Goal: Task Accomplishment & Management: Use online tool/utility

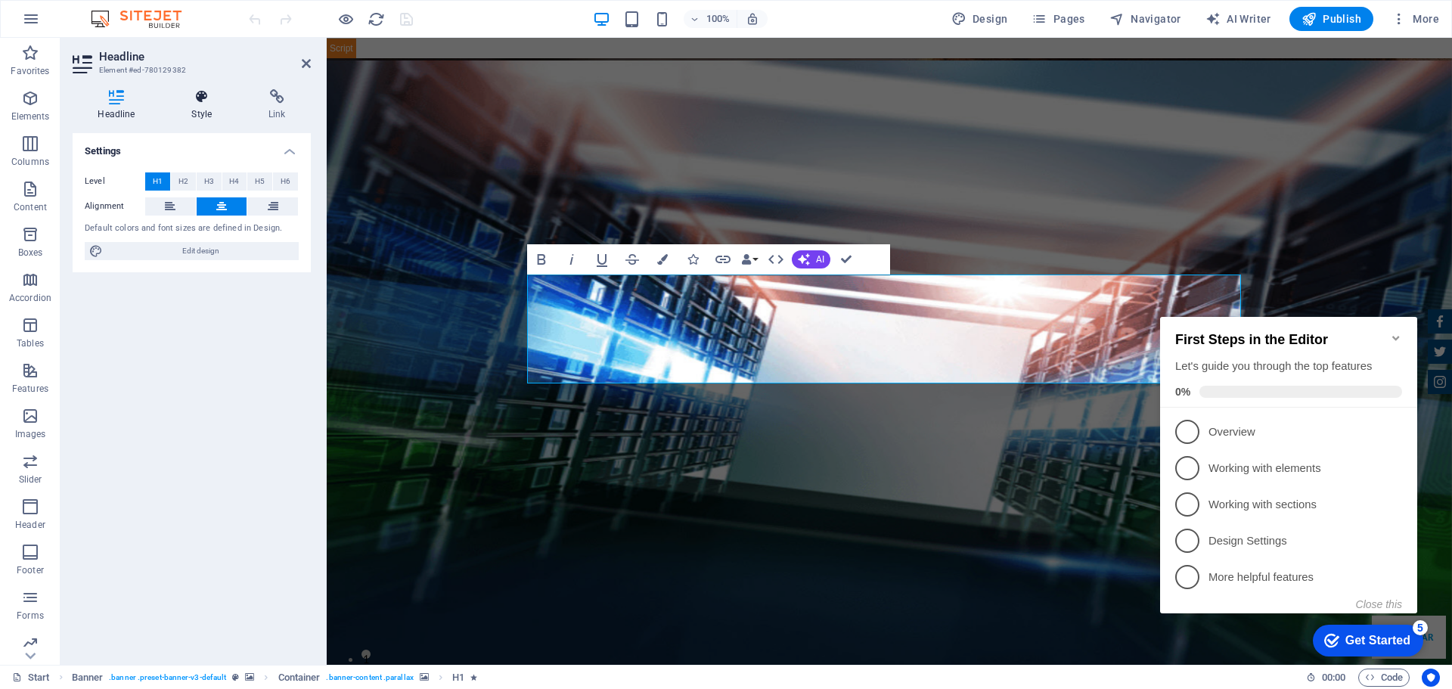
click at [203, 103] on icon at bounding box center [201, 96] width 71 height 15
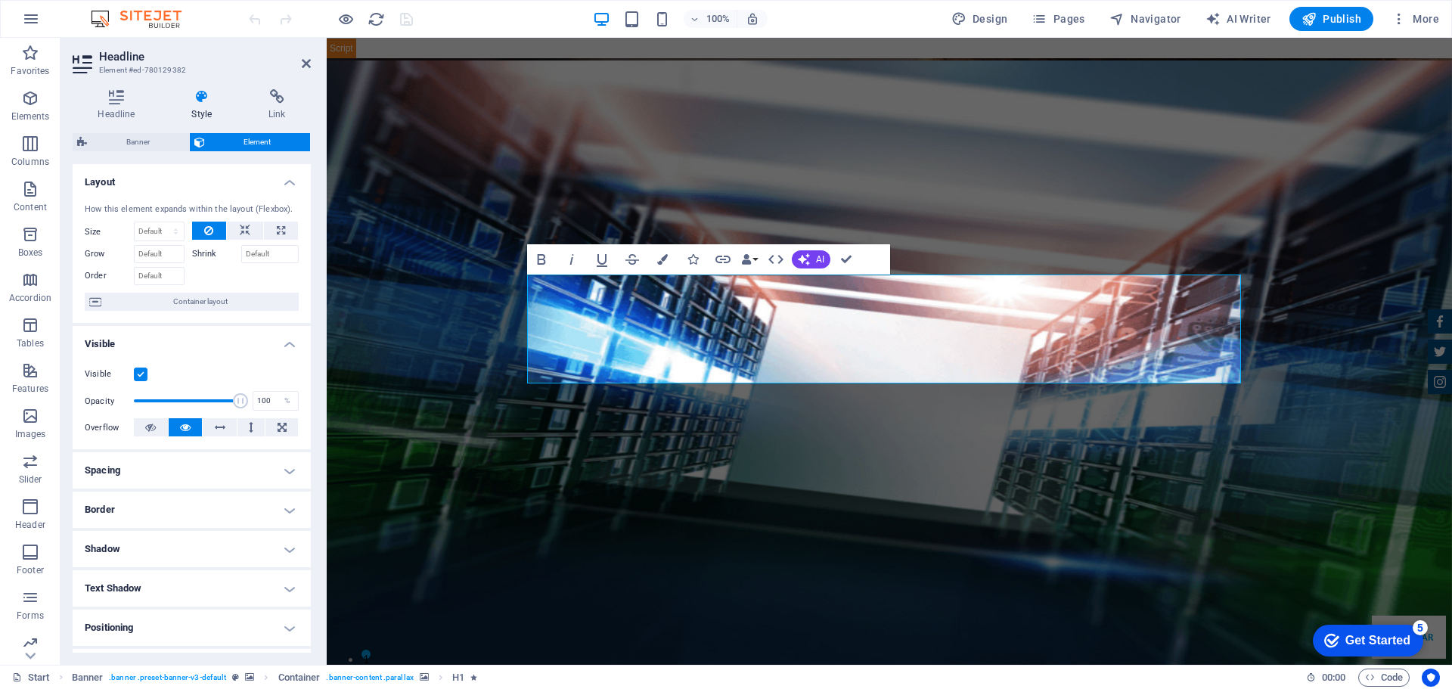
click at [245, 550] on h4 "Shadow" at bounding box center [192, 549] width 238 height 36
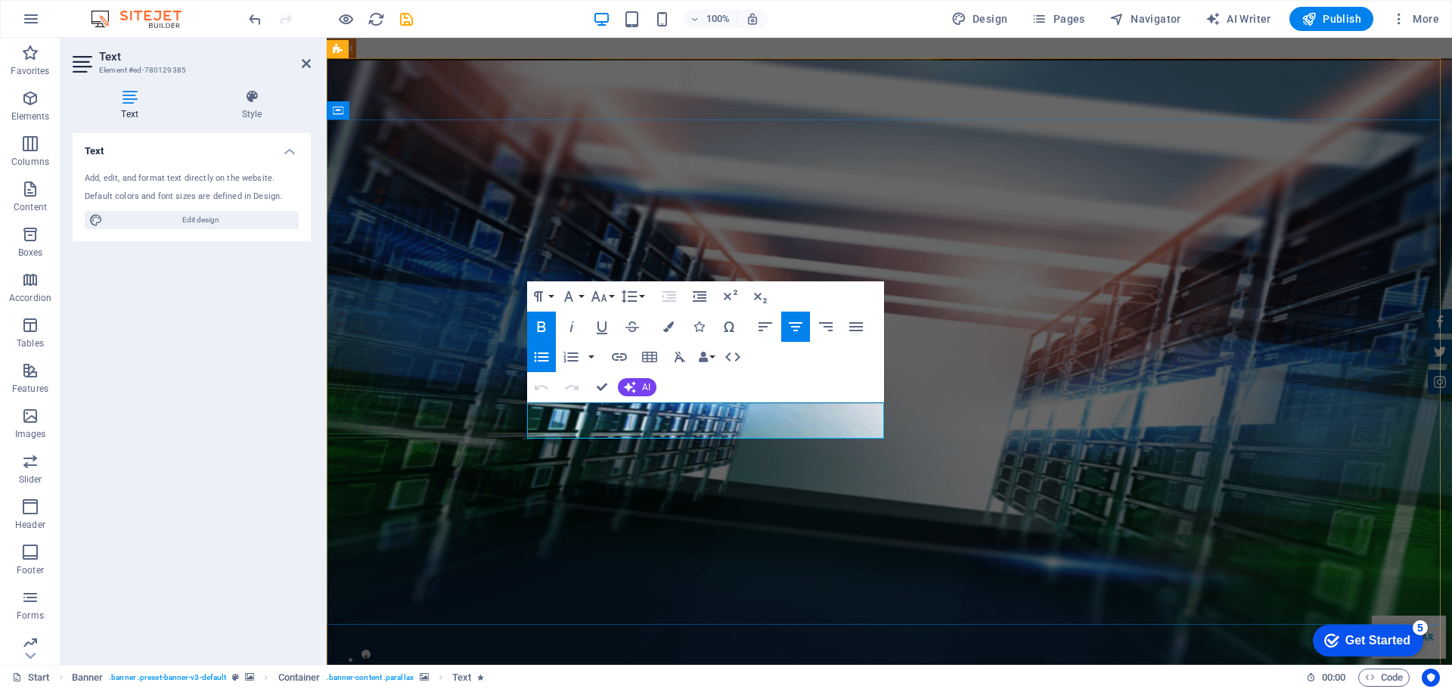
drag, startPoint x: 930, startPoint y: 410, endPoint x: 664, endPoint y: 410, distance: 266.2
click at [258, 104] on h4 "Style" at bounding box center [252, 105] width 118 height 32
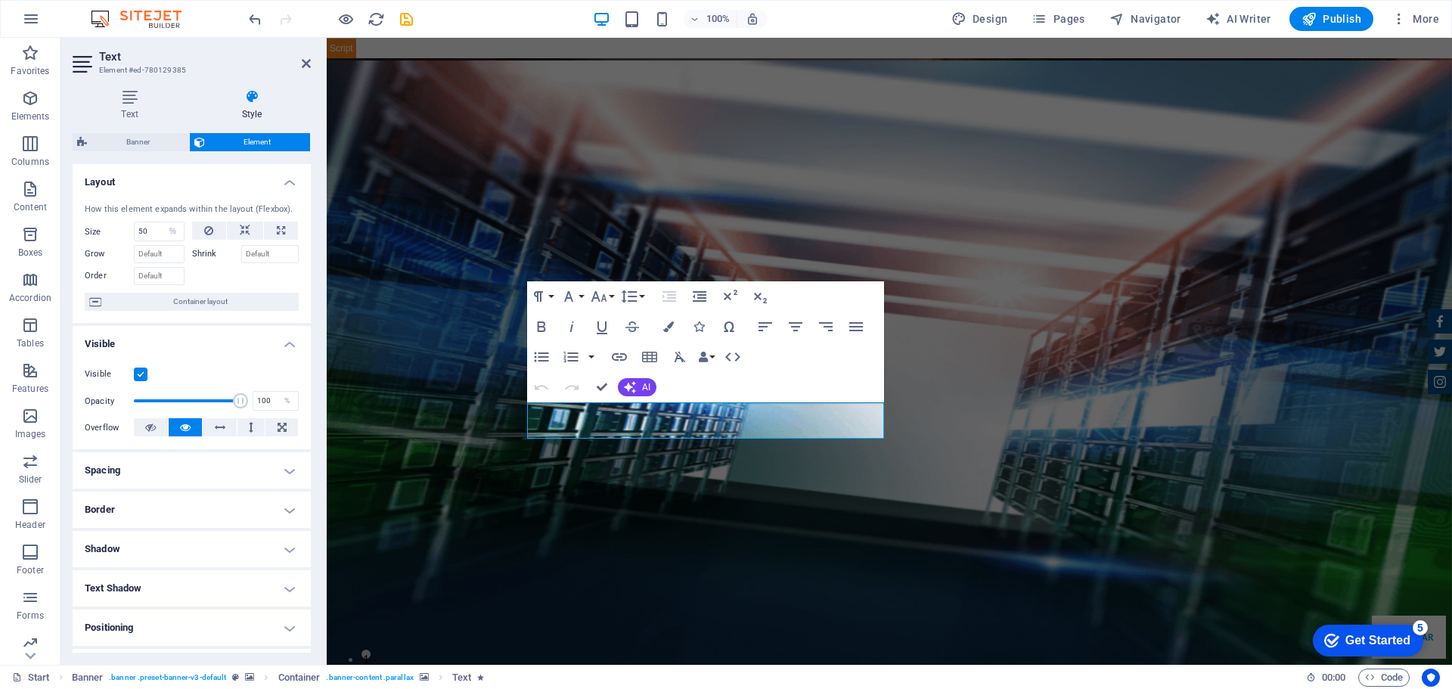
click at [182, 539] on h4 "Shadow" at bounding box center [192, 549] width 238 height 36
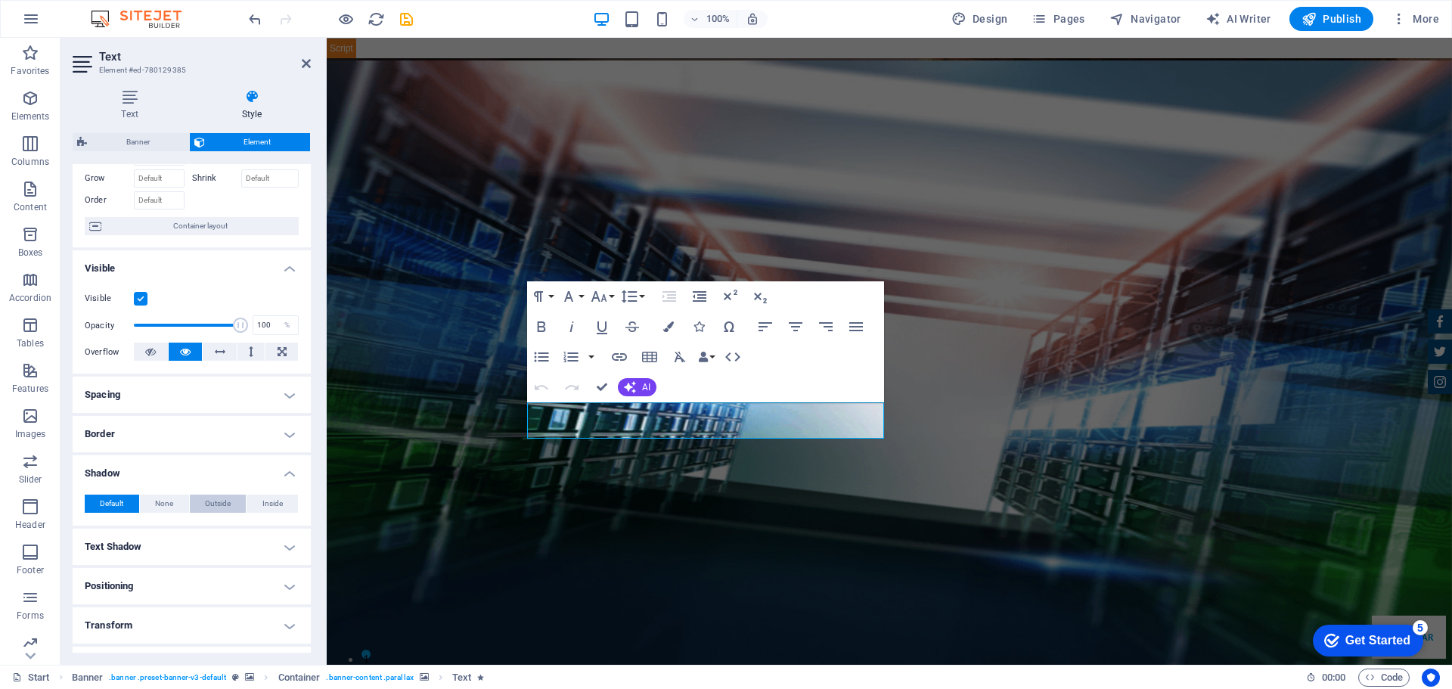
click at [200, 510] on button "Outside" at bounding box center [218, 503] width 57 height 18
type input "2"
type input "4"
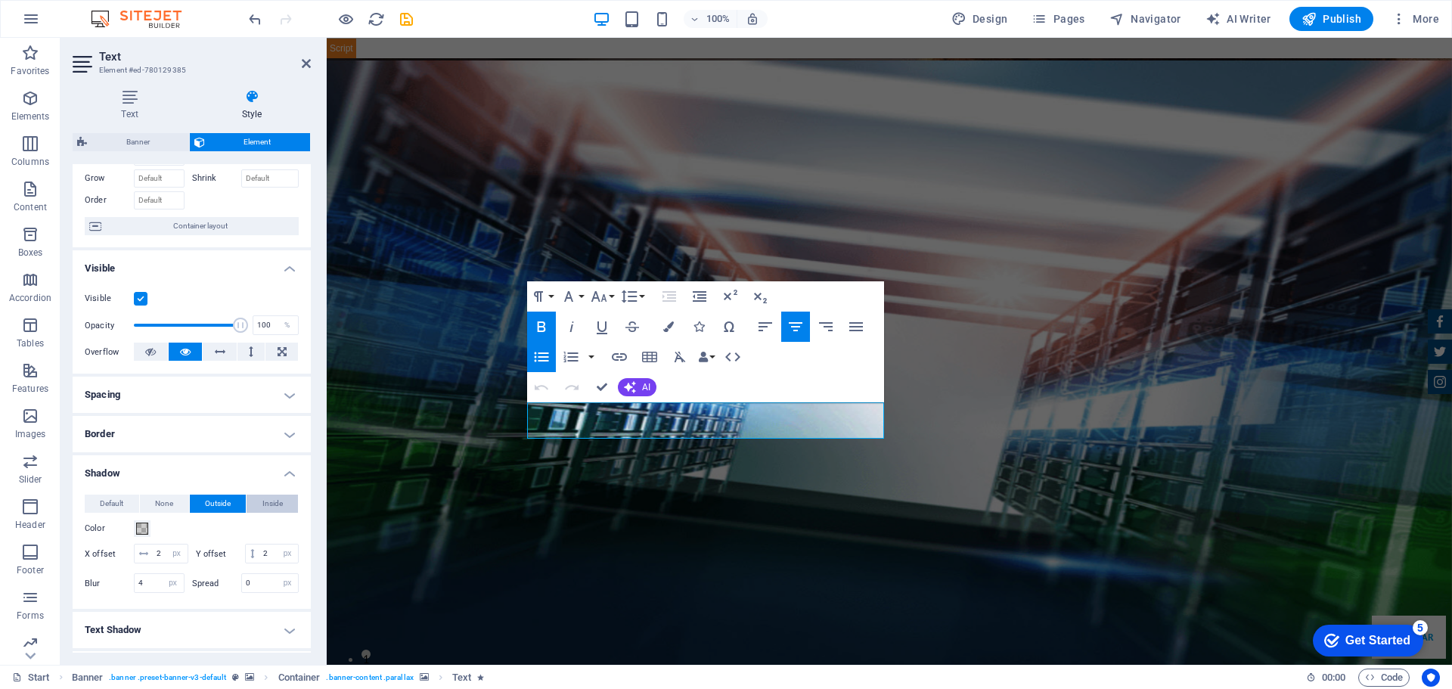
click at [265, 503] on span "Inside" at bounding box center [272, 503] width 20 height 18
click at [210, 503] on span "Outside" at bounding box center [218, 503] width 26 height 18
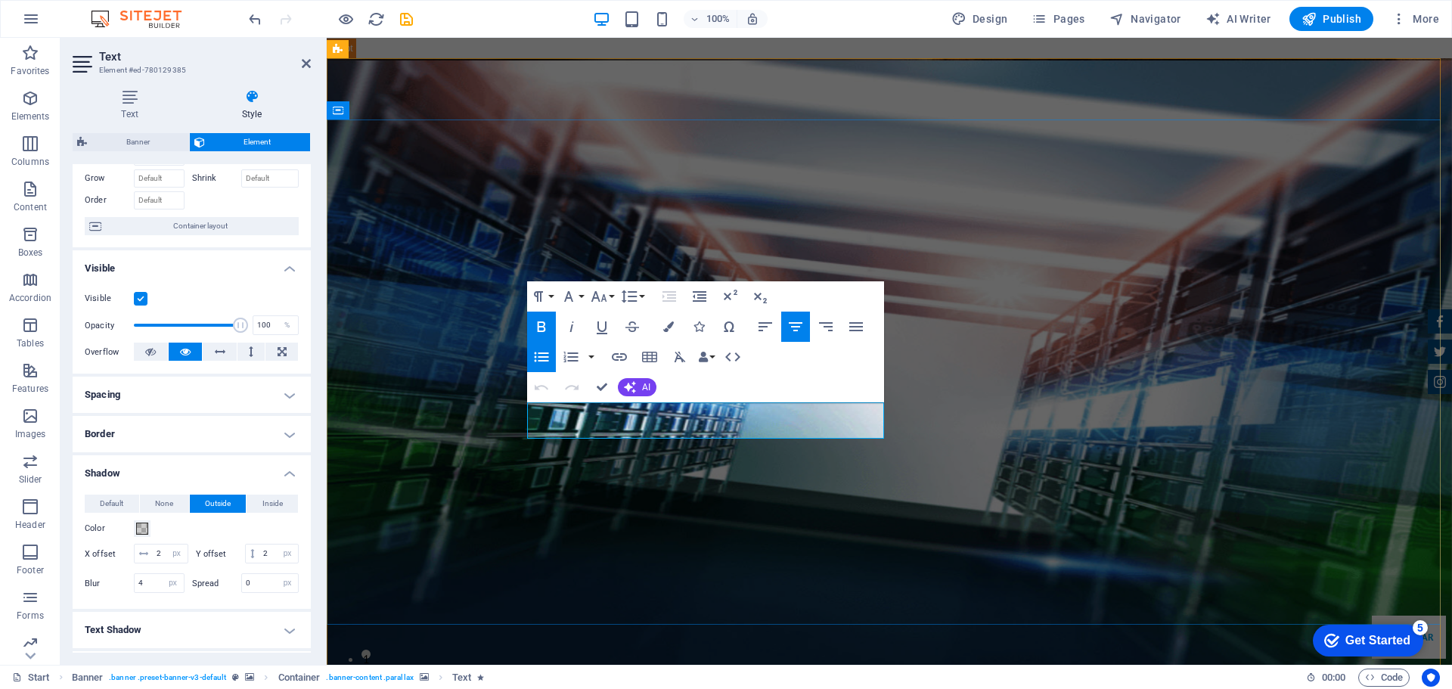
click at [141, 534] on button "Color" at bounding box center [142, 528] width 17 height 17
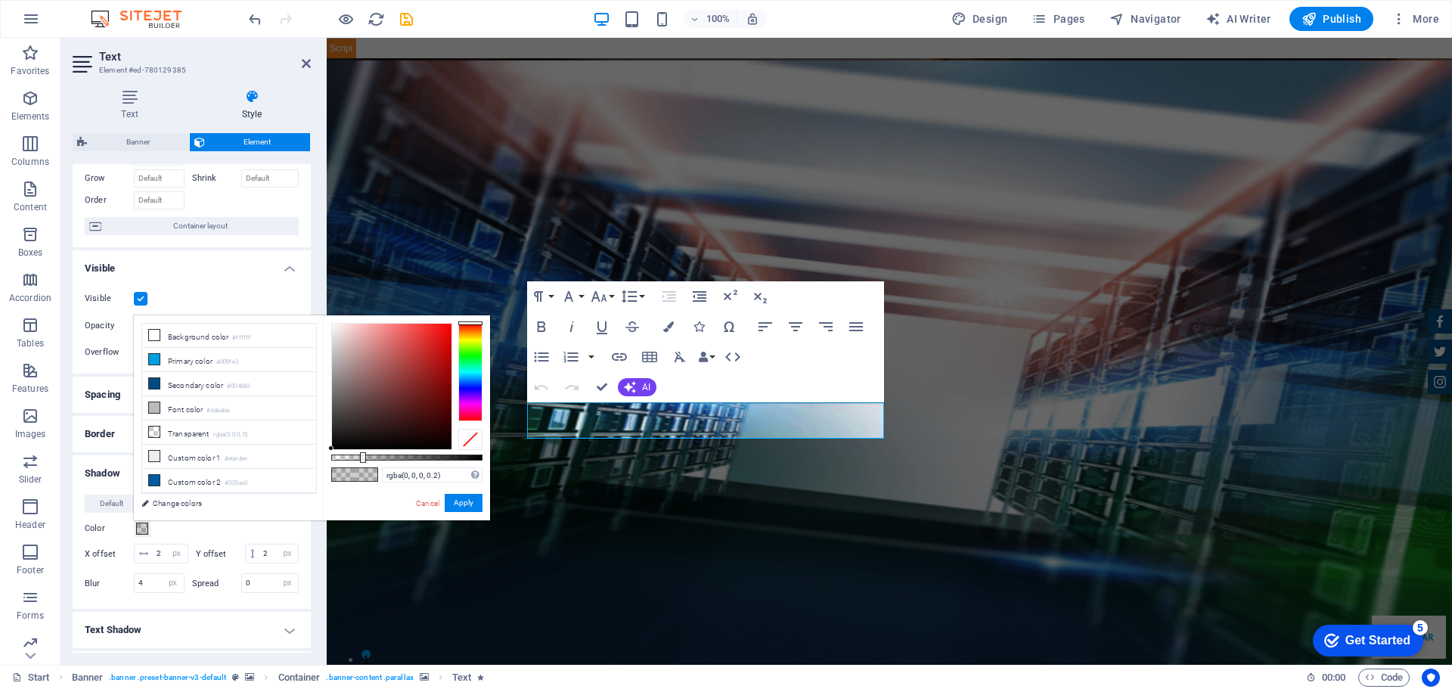
click at [470, 379] on div at bounding box center [470, 372] width 24 height 98
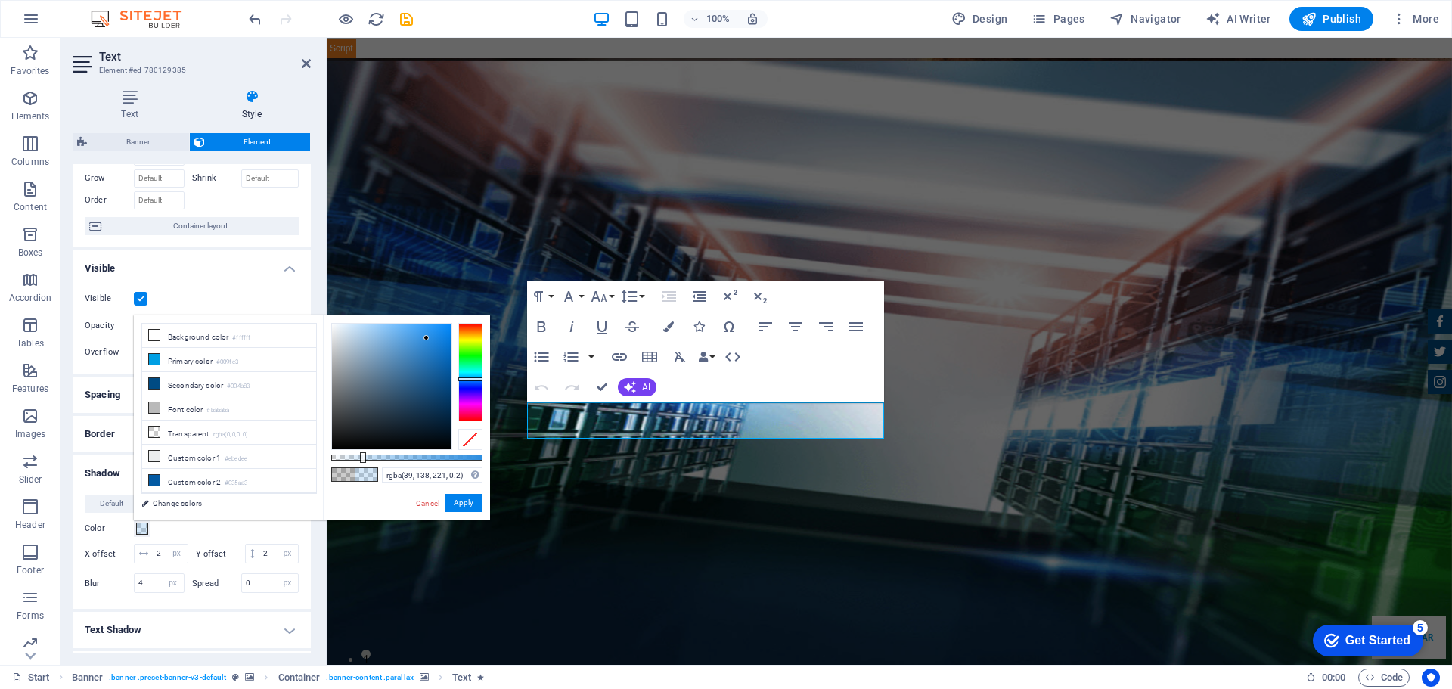
type input "rgba(39, 137, 220, 0.2)"
drag, startPoint x: 408, startPoint y: 354, endPoint x: 429, endPoint y: 340, distance: 25.2
click at [429, 340] on div at bounding box center [391, 387] width 119 height 126
click at [469, 502] on button "Apply" at bounding box center [464, 503] width 38 height 18
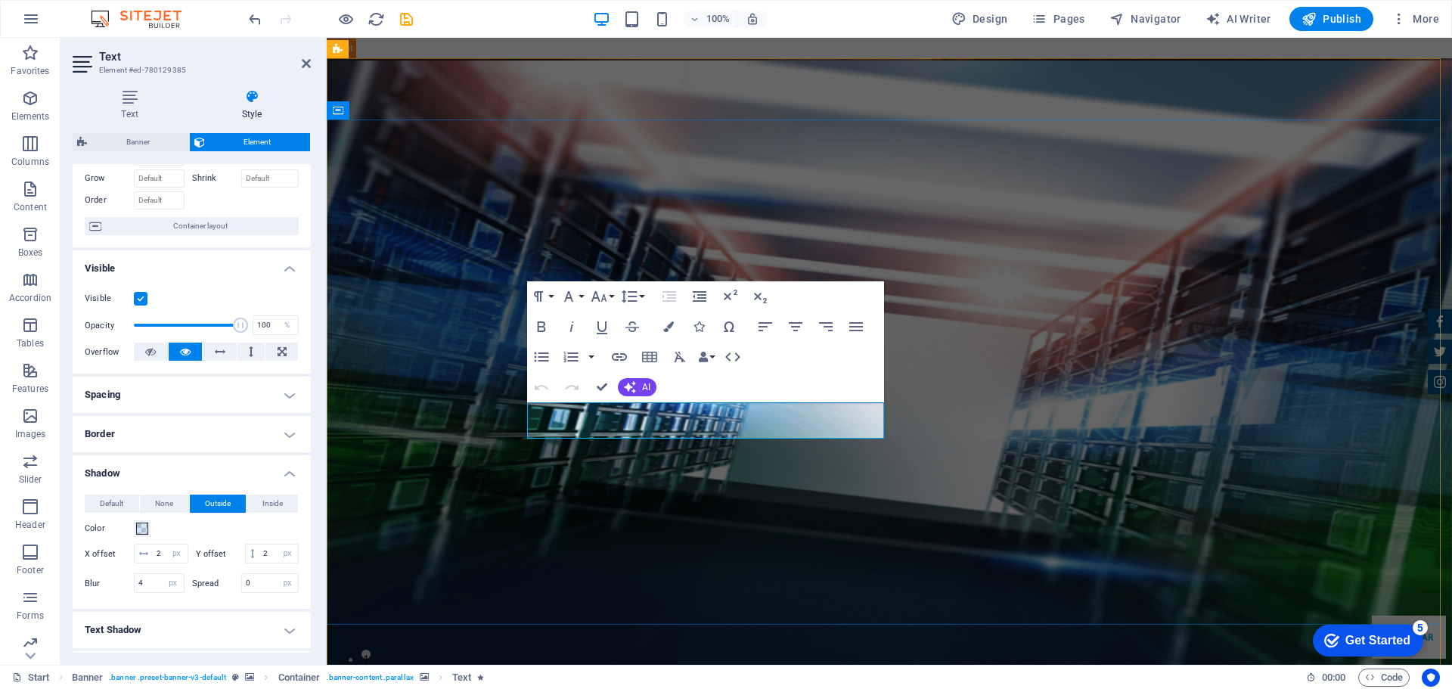
drag, startPoint x: 753, startPoint y: 425, endPoint x: 543, endPoint y: 392, distance: 212.8
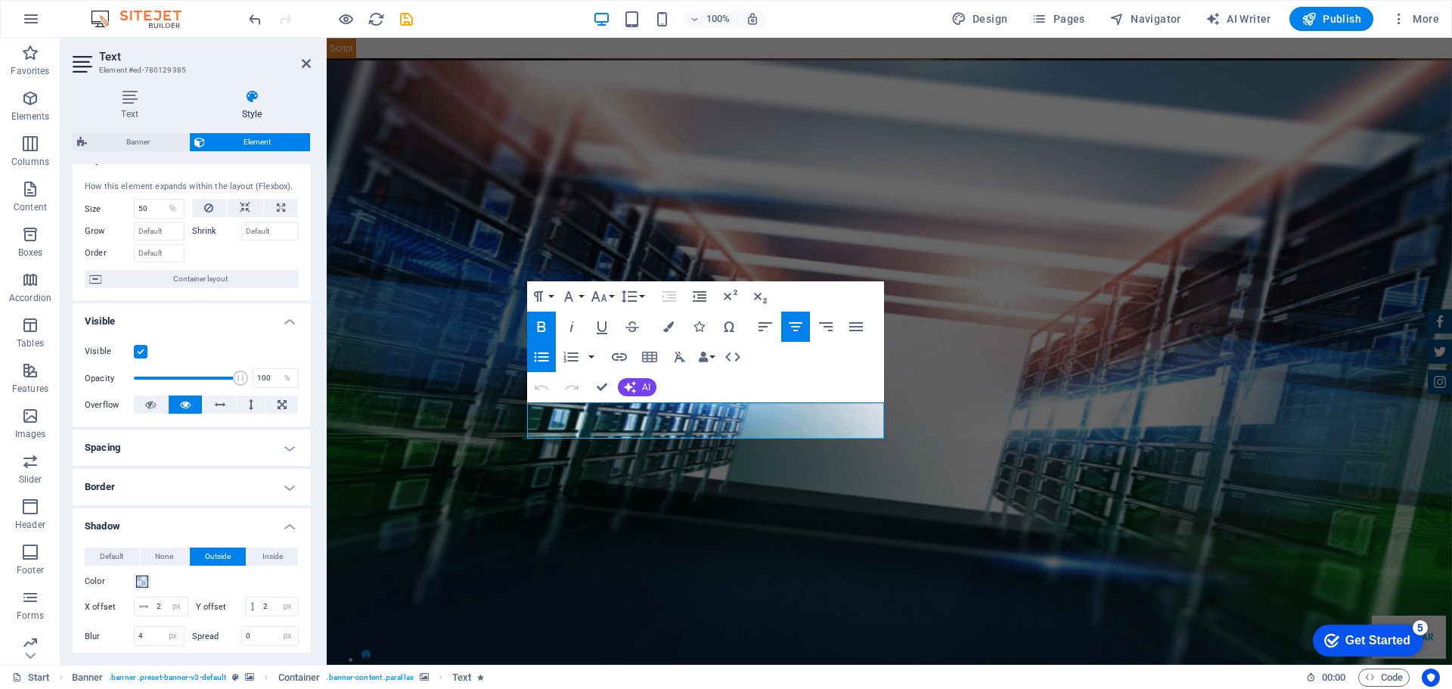
scroll to position [0, 0]
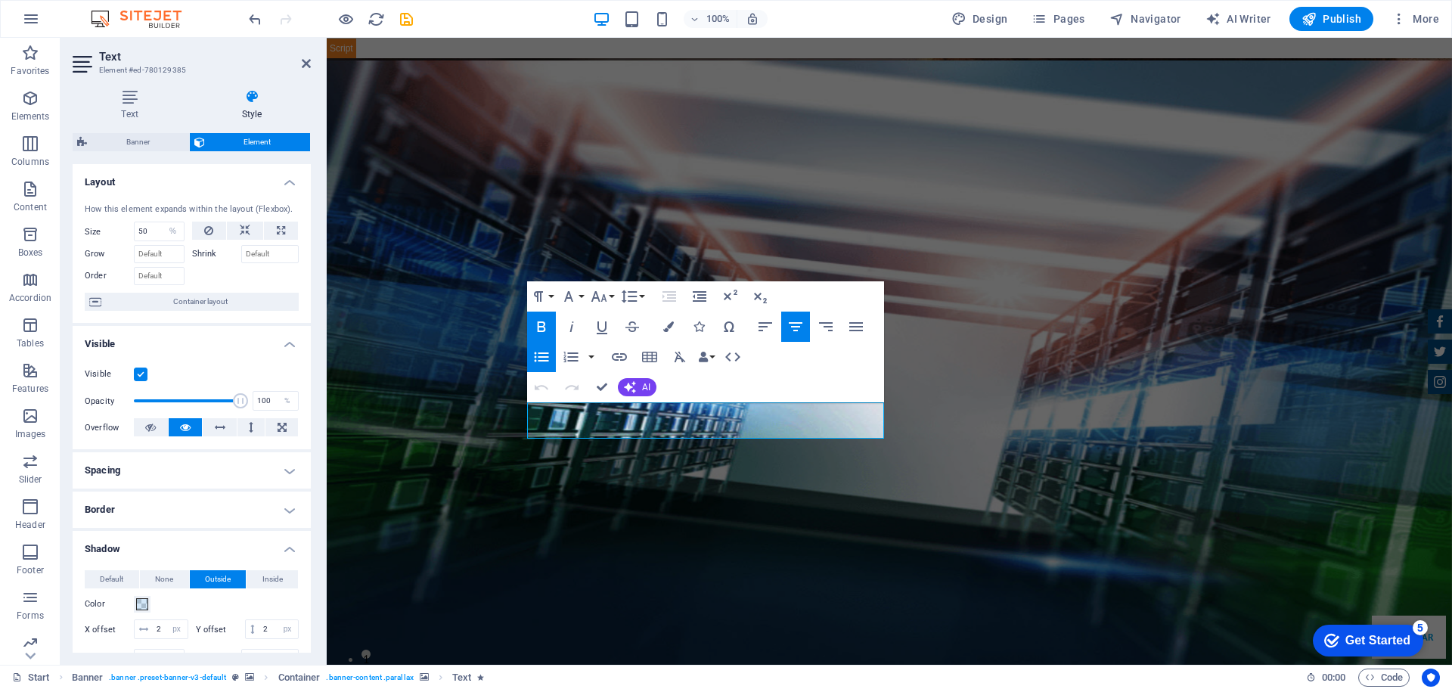
click at [145, 376] on label at bounding box center [141, 374] width 14 height 14
click at [0, 0] on input "Visible" at bounding box center [0, 0] width 0 height 0
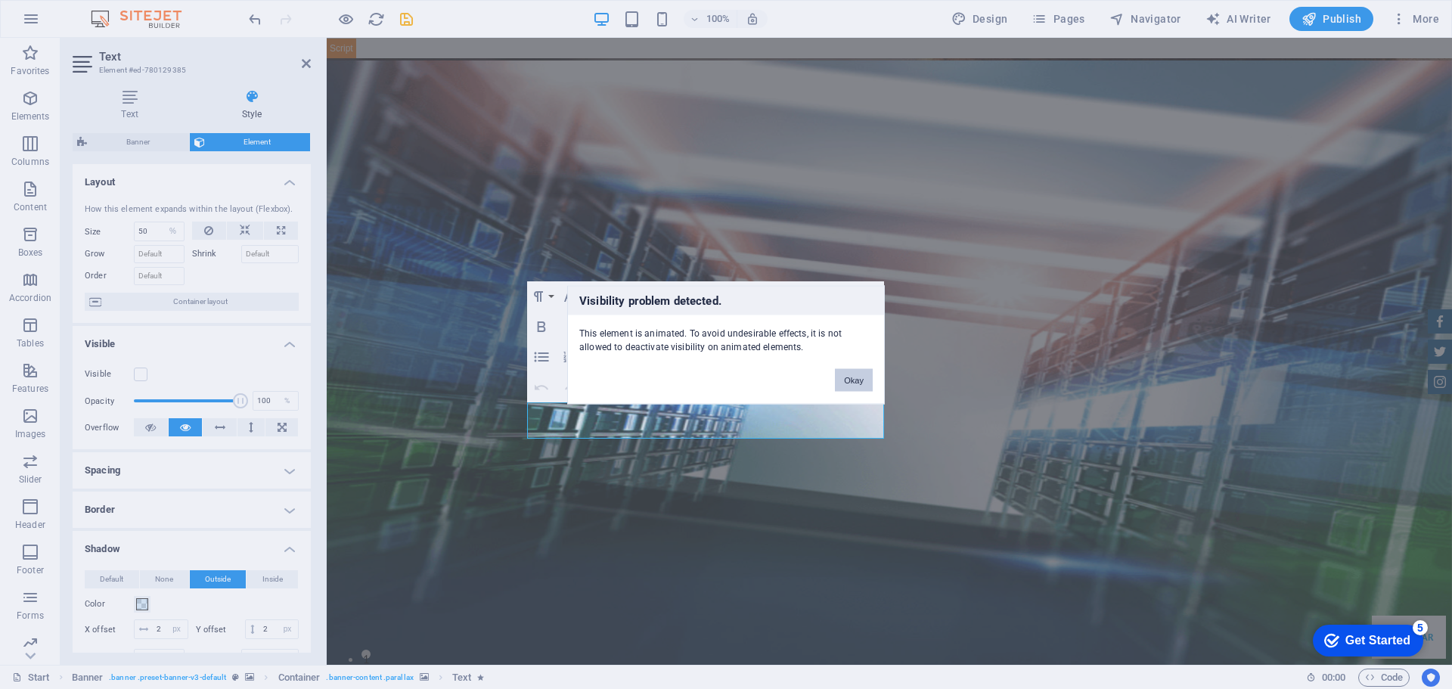
click at [857, 386] on button "Okay" at bounding box center [854, 379] width 38 height 23
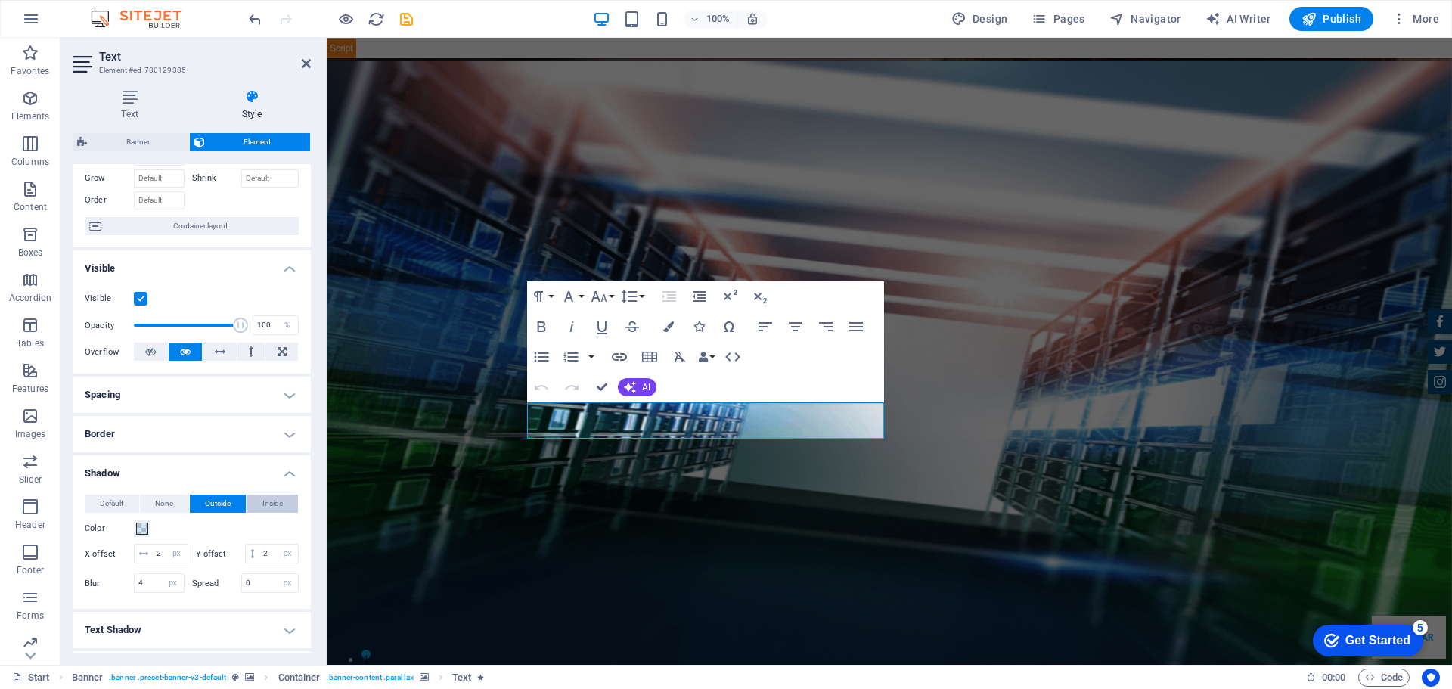
scroll to position [151, 0]
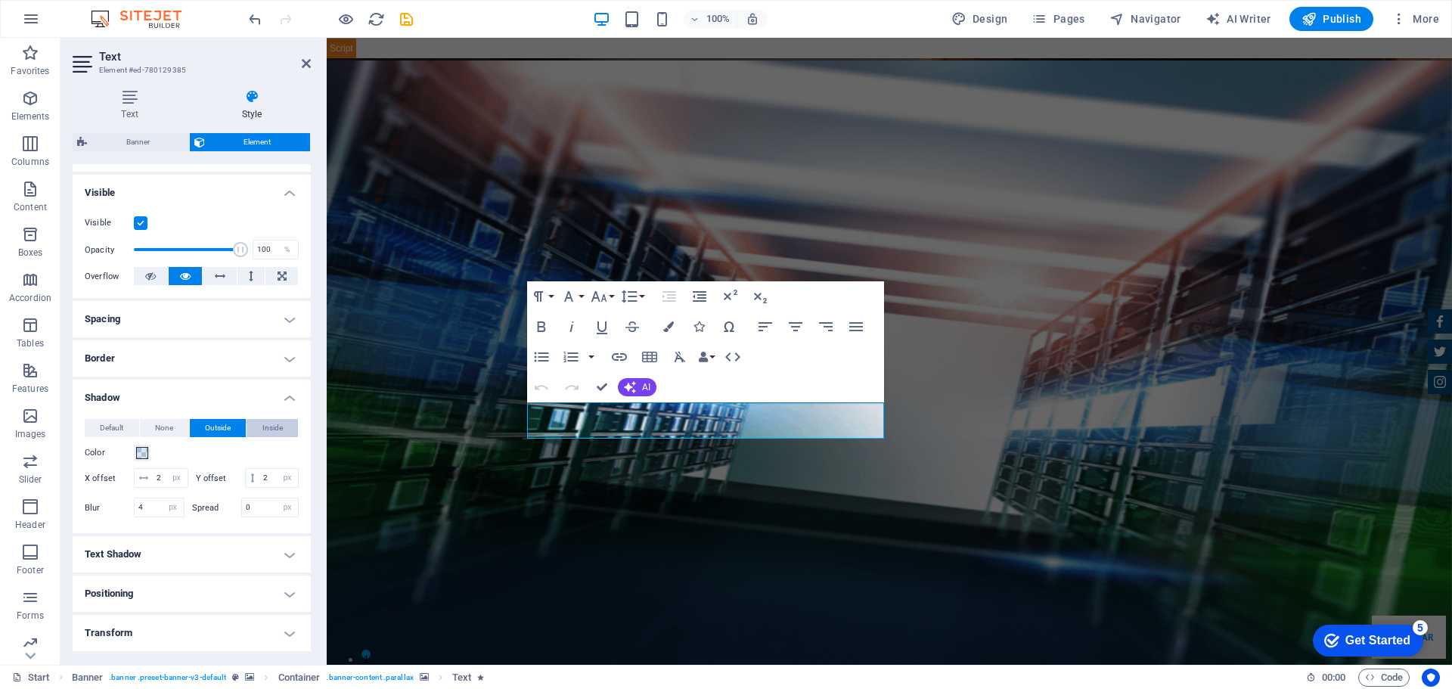
click at [271, 426] on span "Inside" at bounding box center [272, 428] width 20 height 18
click at [102, 429] on span "Default" at bounding box center [111, 428] width 23 height 18
type input "0"
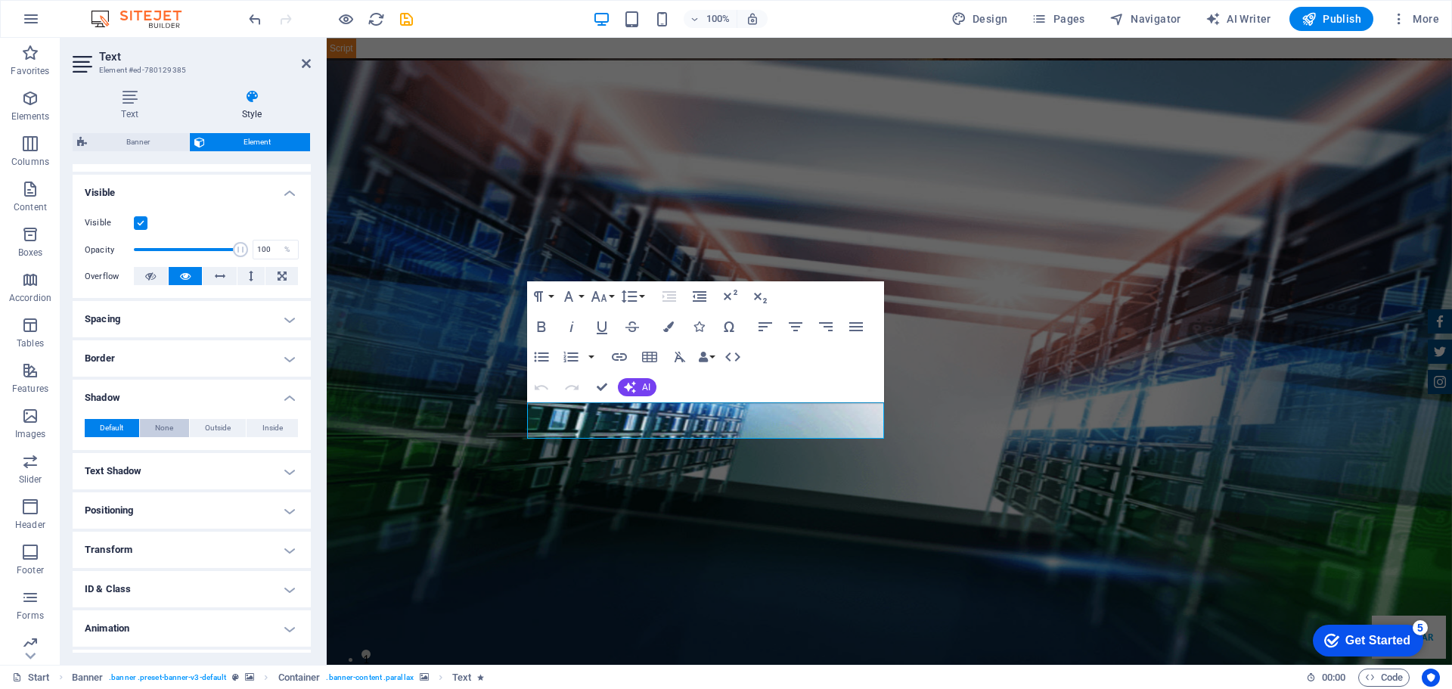
click at [167, 428] on span "None" at bounding box center [164, 428] width 18 height 18
click at [201, 420] on button "Outside" at bounding box center [218, 428] width 57 height 18
type input "2"
type input "4"
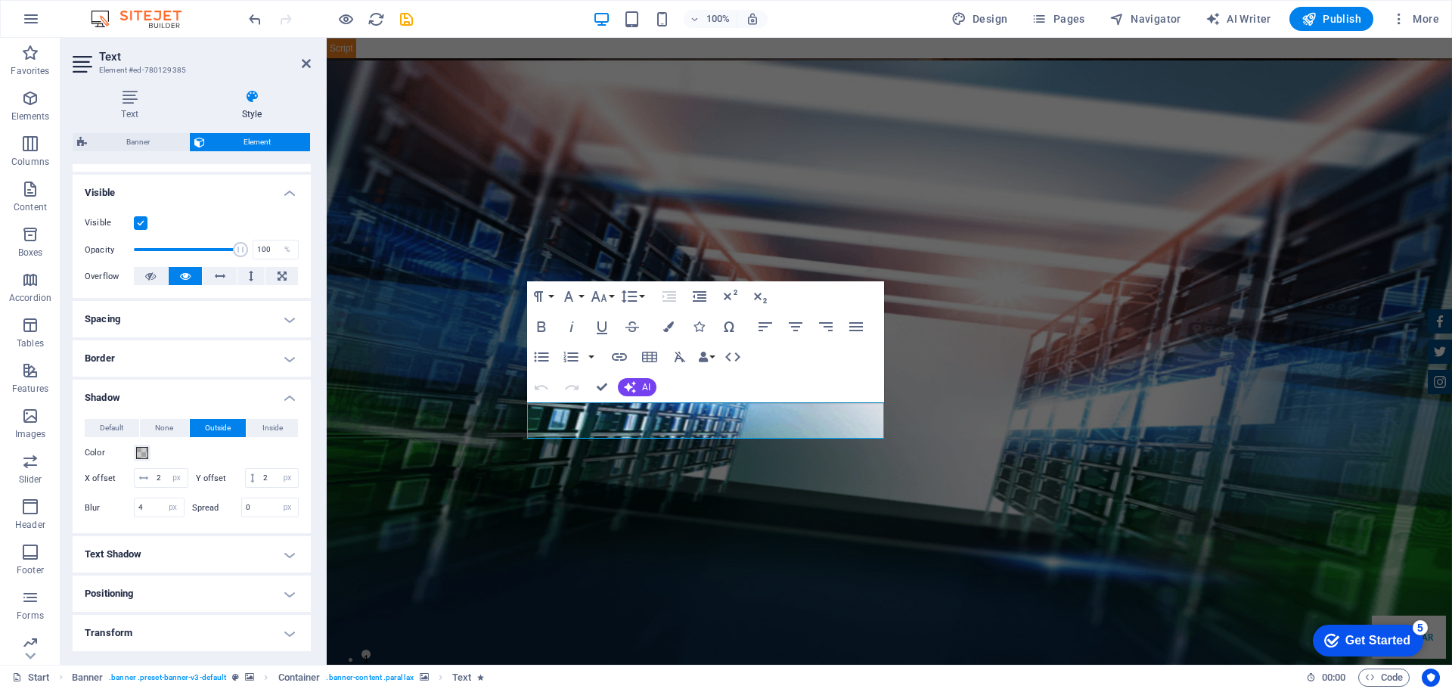
click at [179, 572] on h4 "Text Shadow" at bounding box center [192, 554] width 238 height 36
click at [118, 432] on span "Default" at bounding box center [111, 428] width 23 height 18
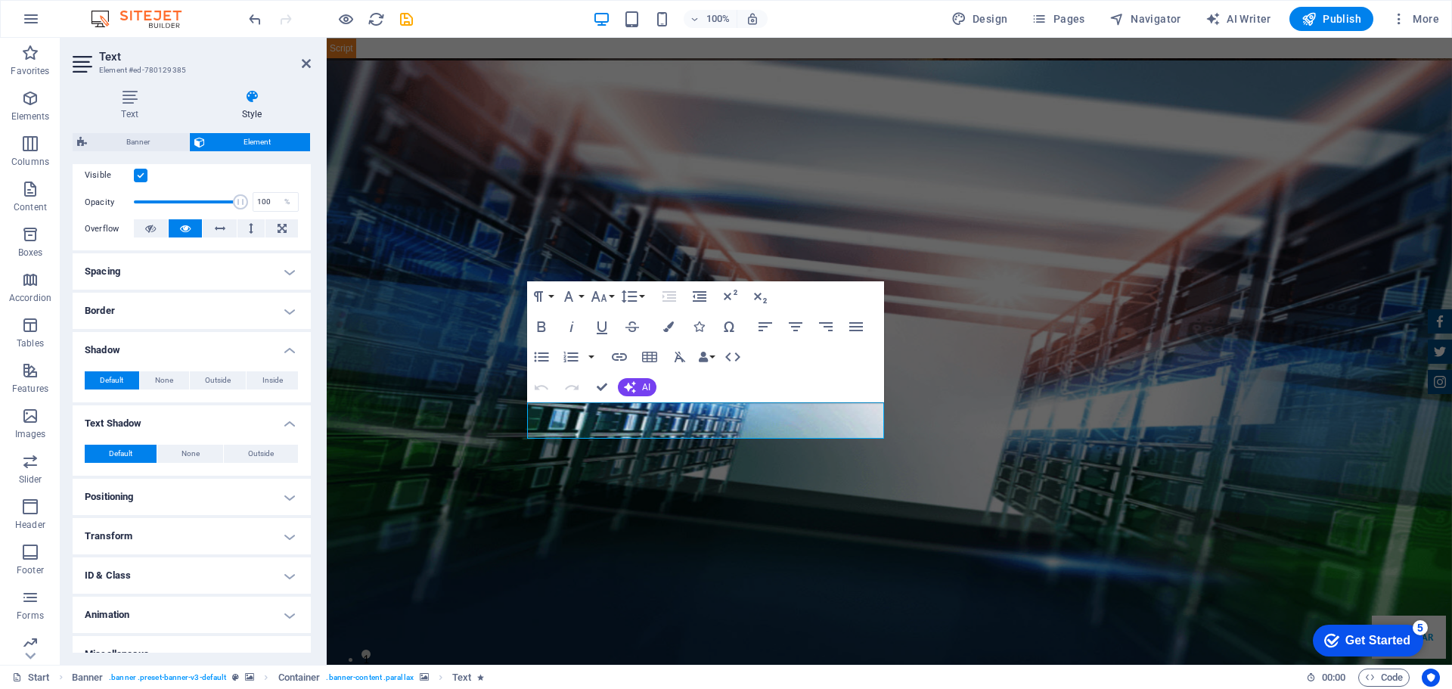
scroll to position [219, 0]
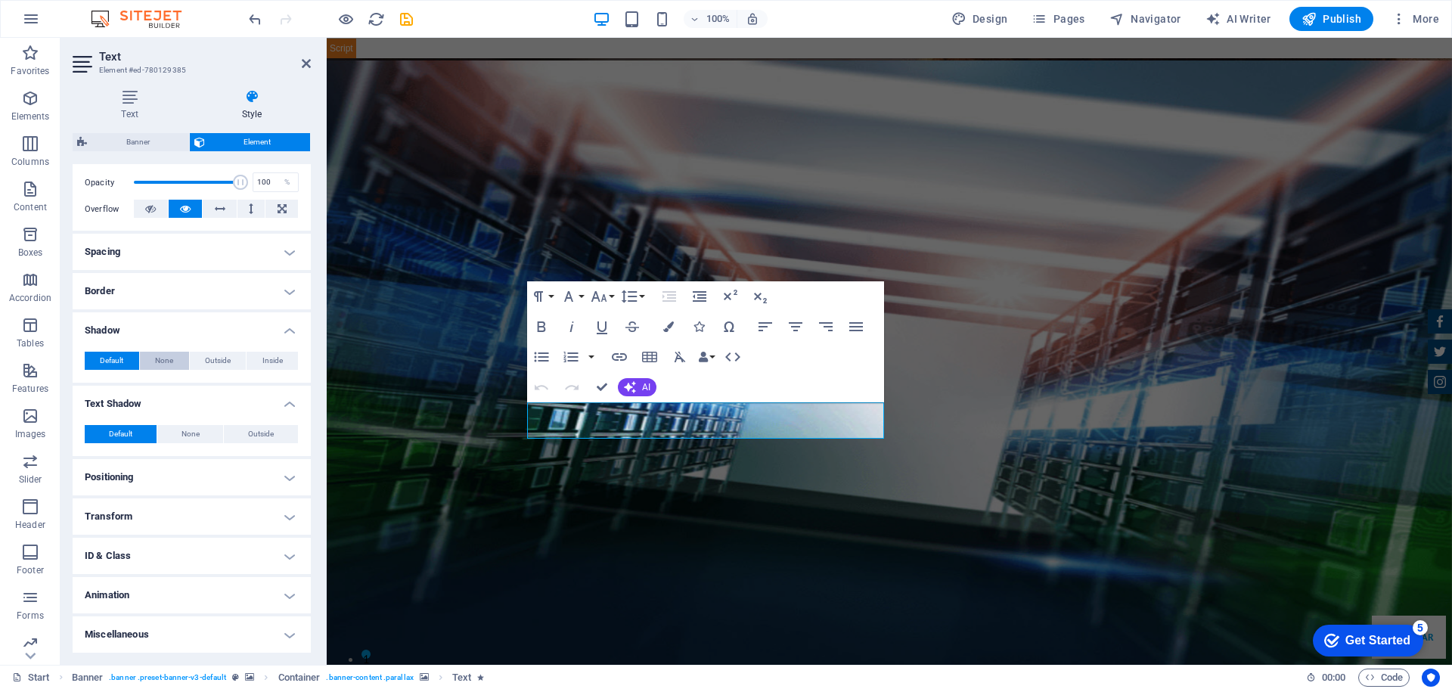
click at [163, 367] on span "None" at bounding box center [164, 361] width 18 height 18
click at [248, 432] on span "Outside" at bounding box center [261, 434] width 26 height 18
type input "rgba(0, 0, 0, 0.2)"
type input "2"
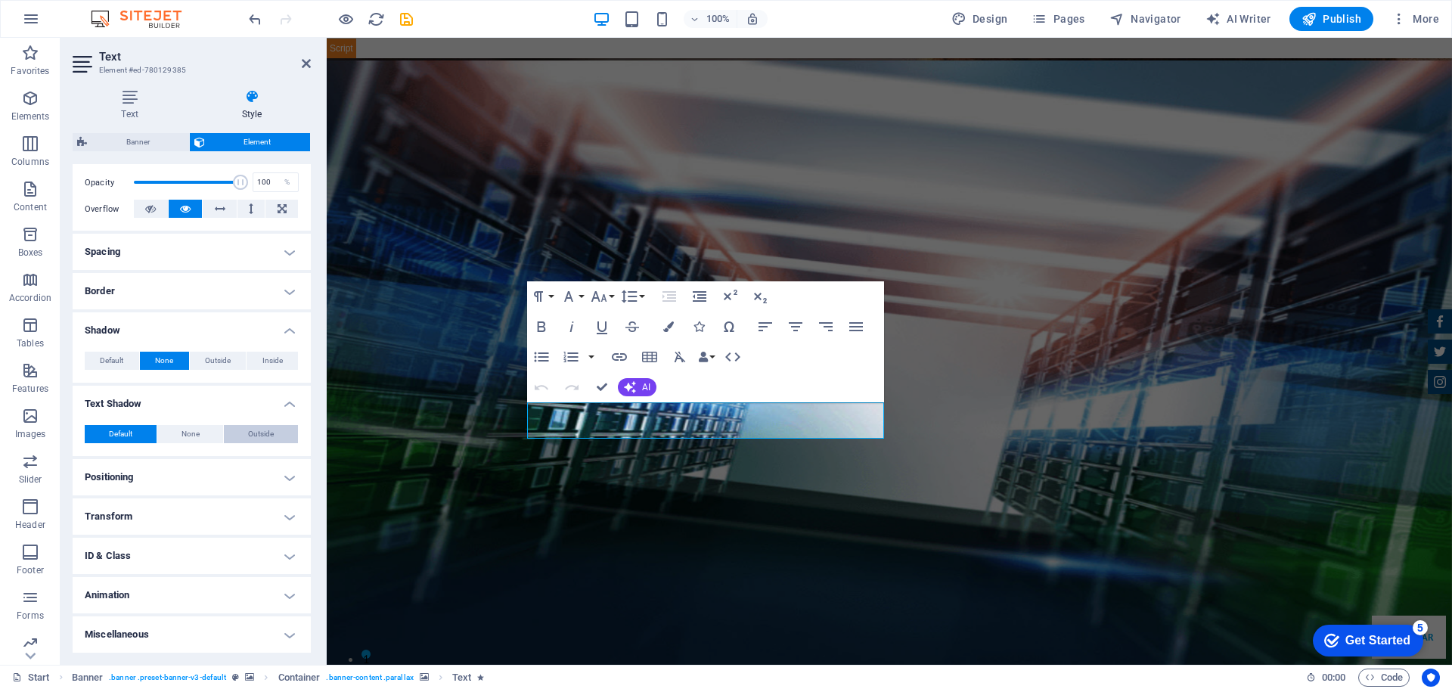
type input "4"
click at [140, 459] on span at bounding box center [142, 459] width 12 height 12
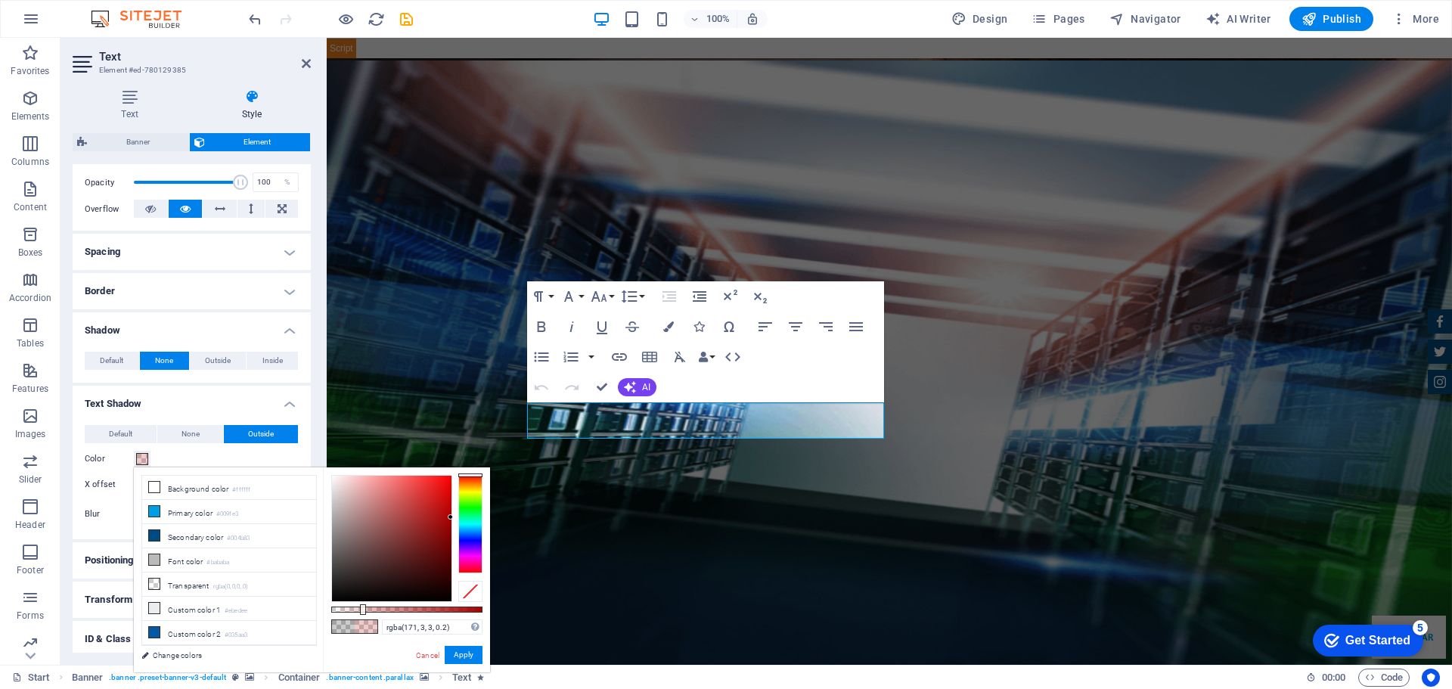
drag, startPoint x: 430, startPoint y: 541, endPoint x: 448, endPoint y: 516, distance: 30.4
click at [448, 516] on div at bounding box center [391, 539] width 119 height 126
click at [431, 506] on div at bounding box center [391, 539] width 119 height 126
click at [449, 606] on div "rgba(192, 32, 32, 0.2) Supported formats #0852ed rgb(8, 82, 237) rgba(8, 82, 23…" at bounding box center [406, 679] width 167 height 424
type input "rgba(192, 32, 32, 0.78)"
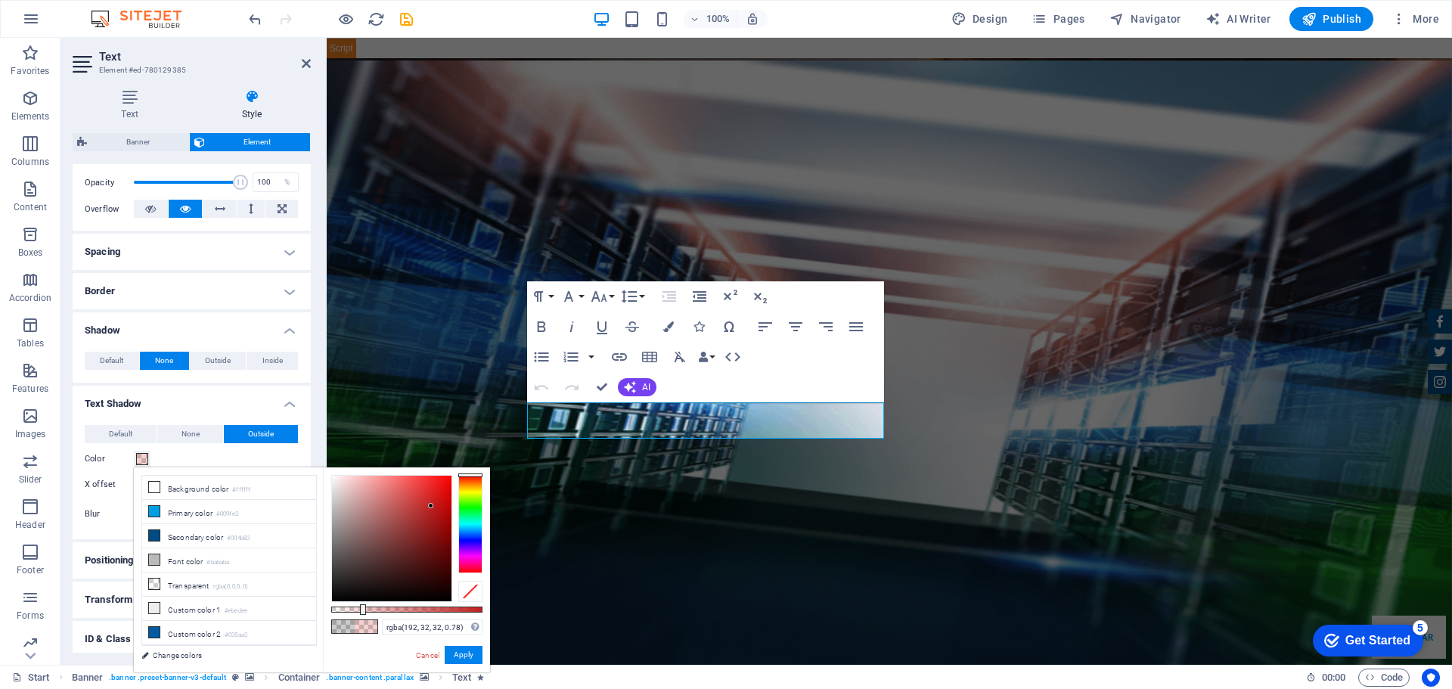
click at [449, 610] on div at bounding box center [406, 609] width 151 height 6
click at [466, 662] on button "Apply" at bounding box center [464, 655] width 38 height 18
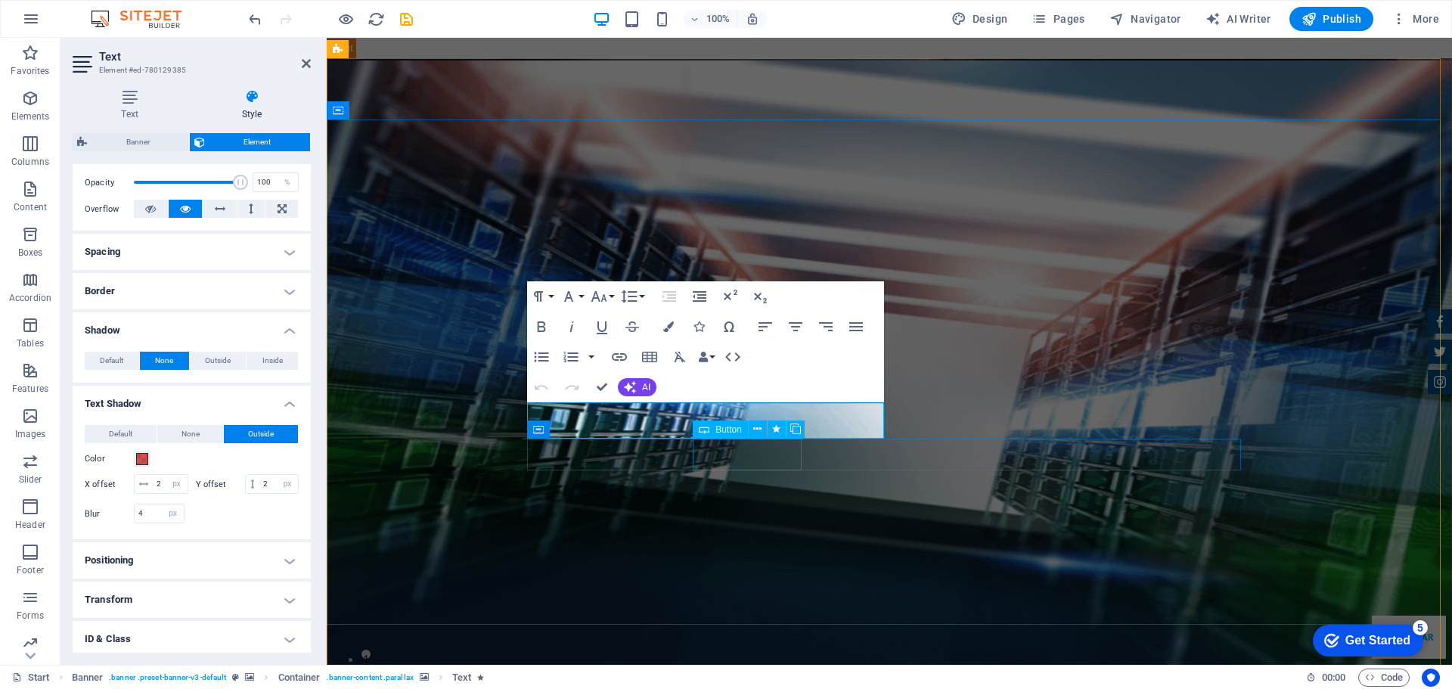
click at [704, 422] on icon at bounding box center [704, 429] width 11 height 18
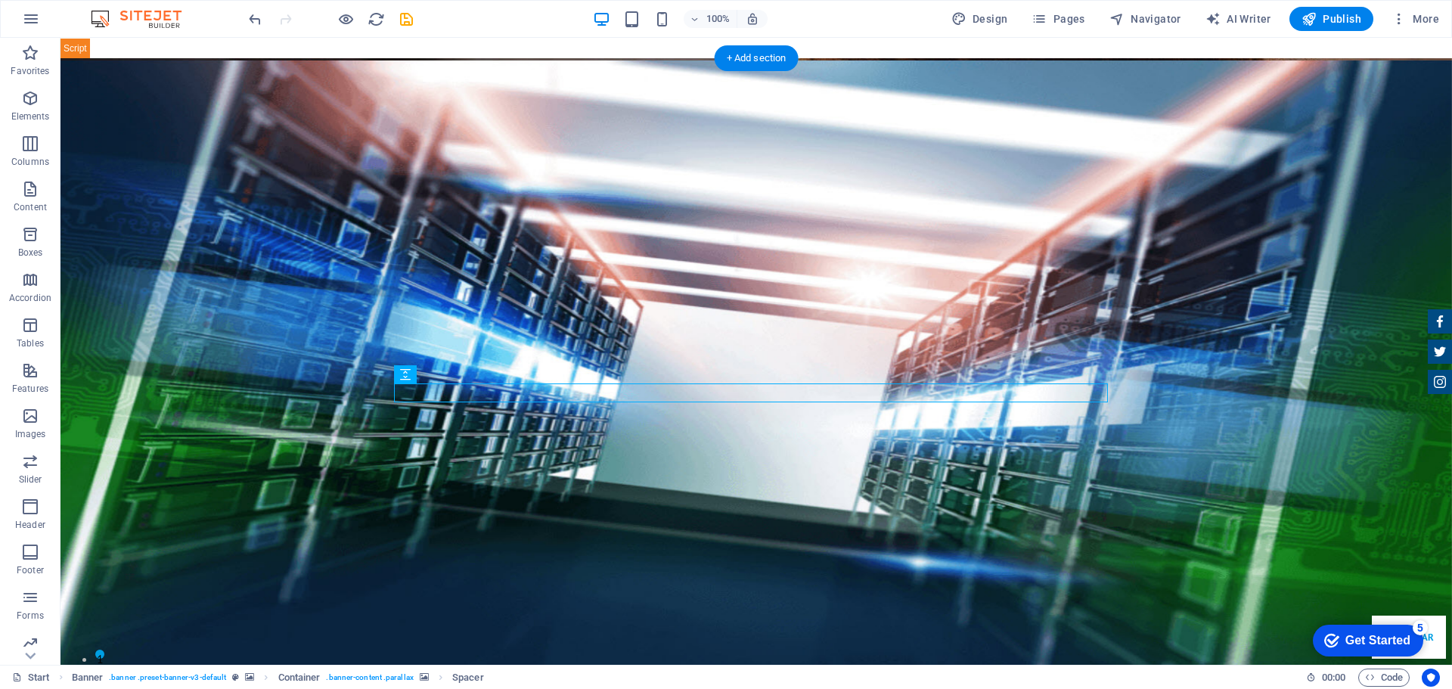
scroll to position [76, 0]
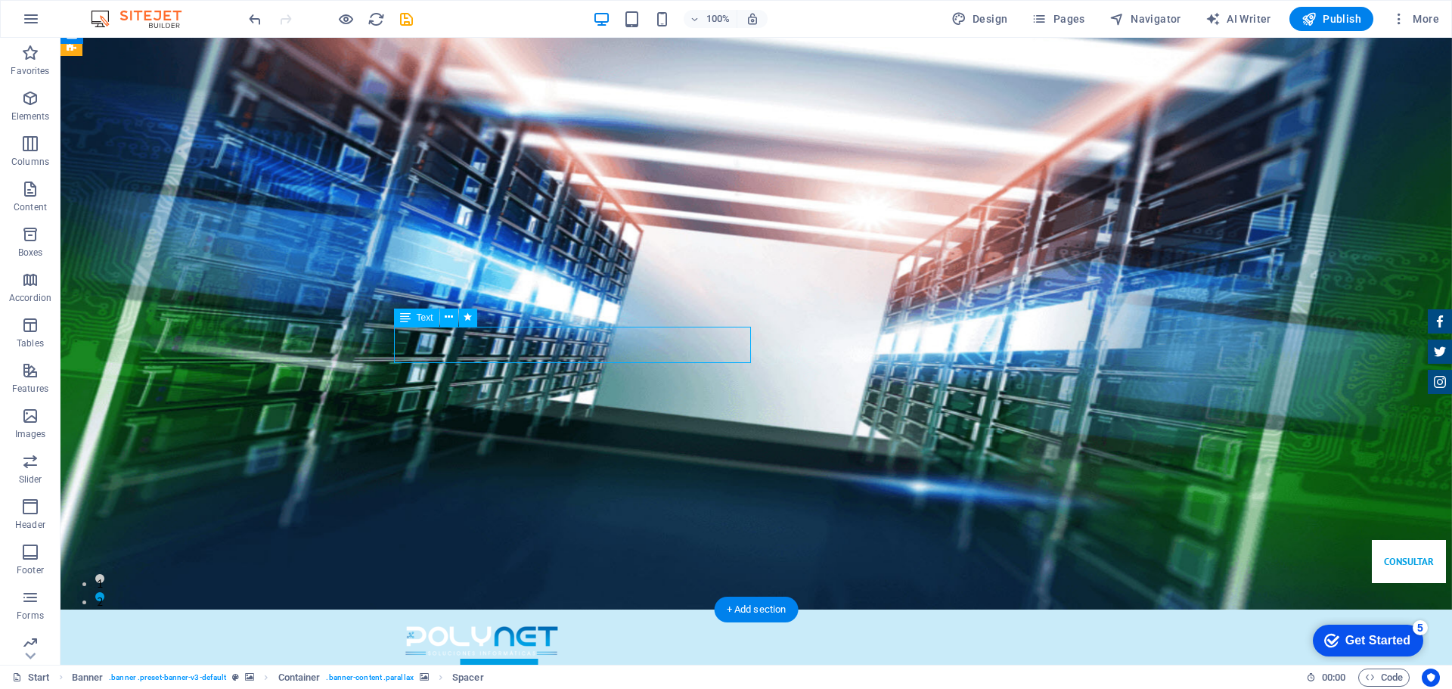
select select "%"
select select "px"
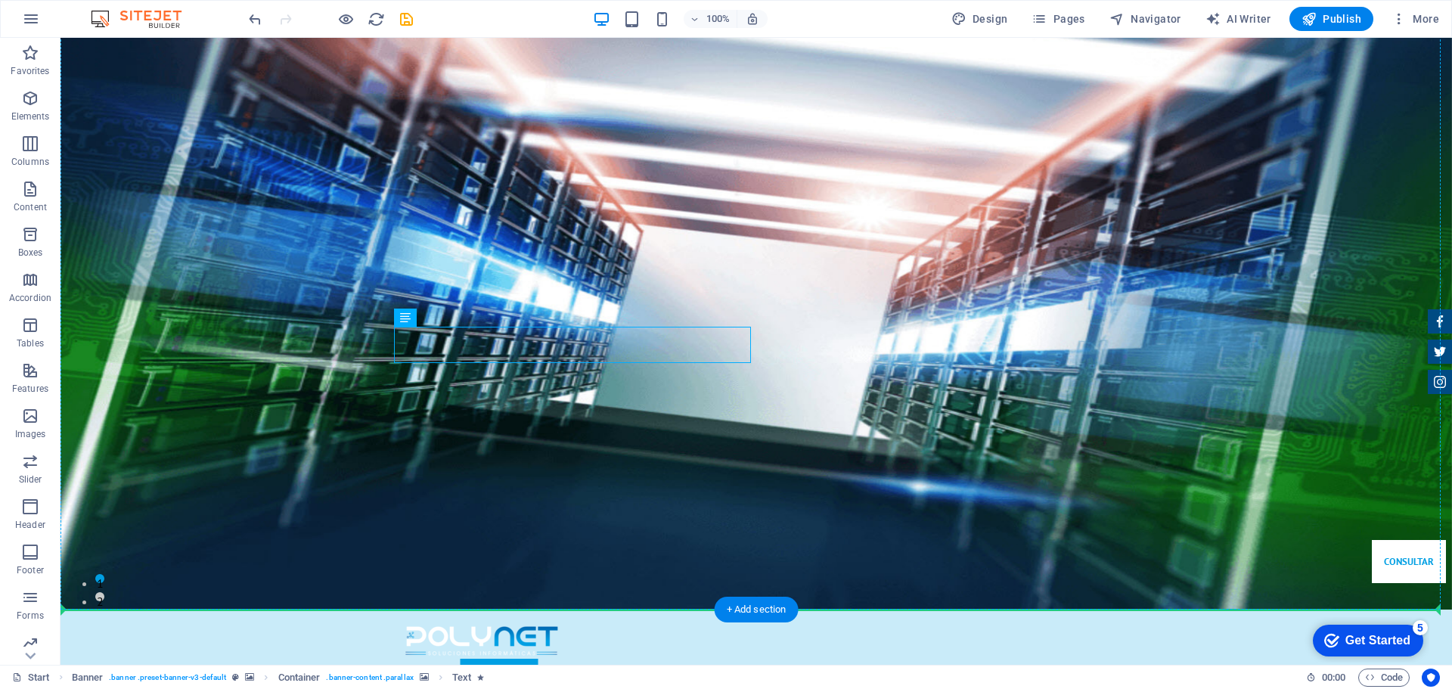
drag, startPoint x: 668, startPoint y: 352, endPoint x: 835, endPoint y: 352, distance: 166.3
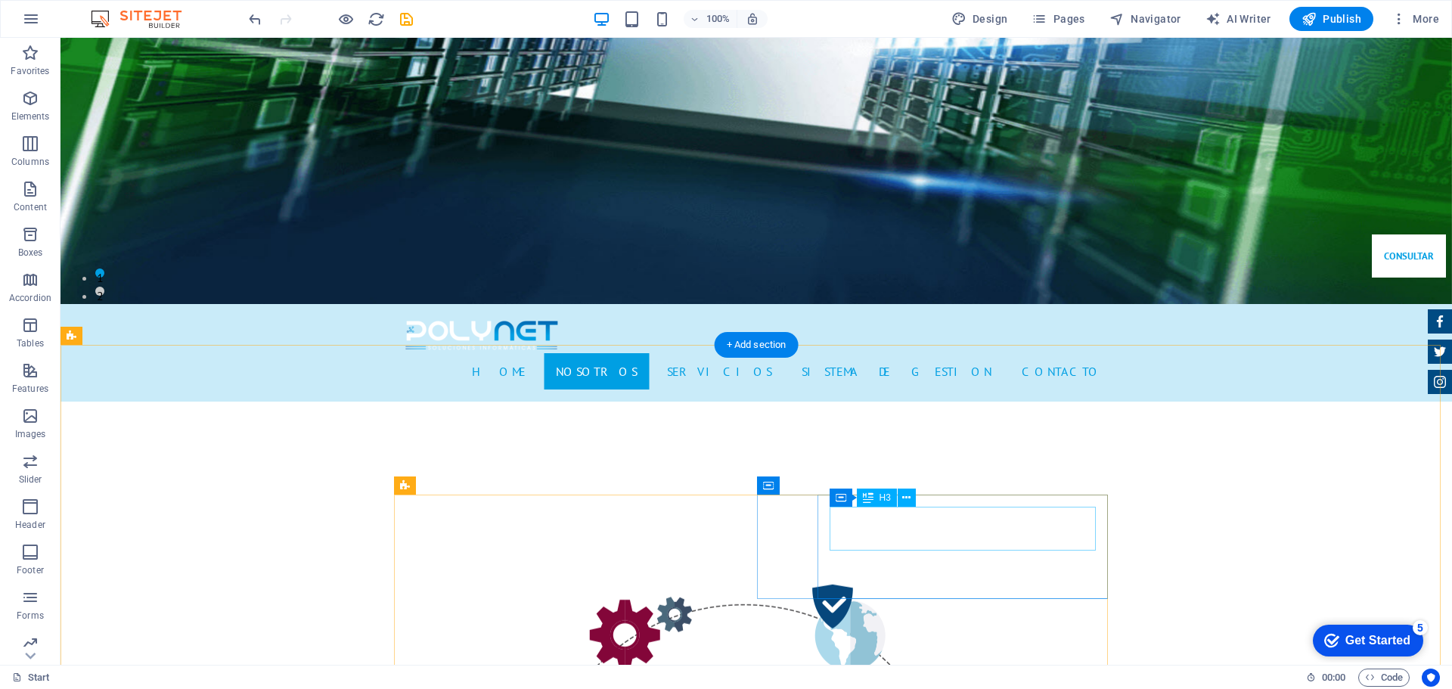
scroll to position [302, 0]
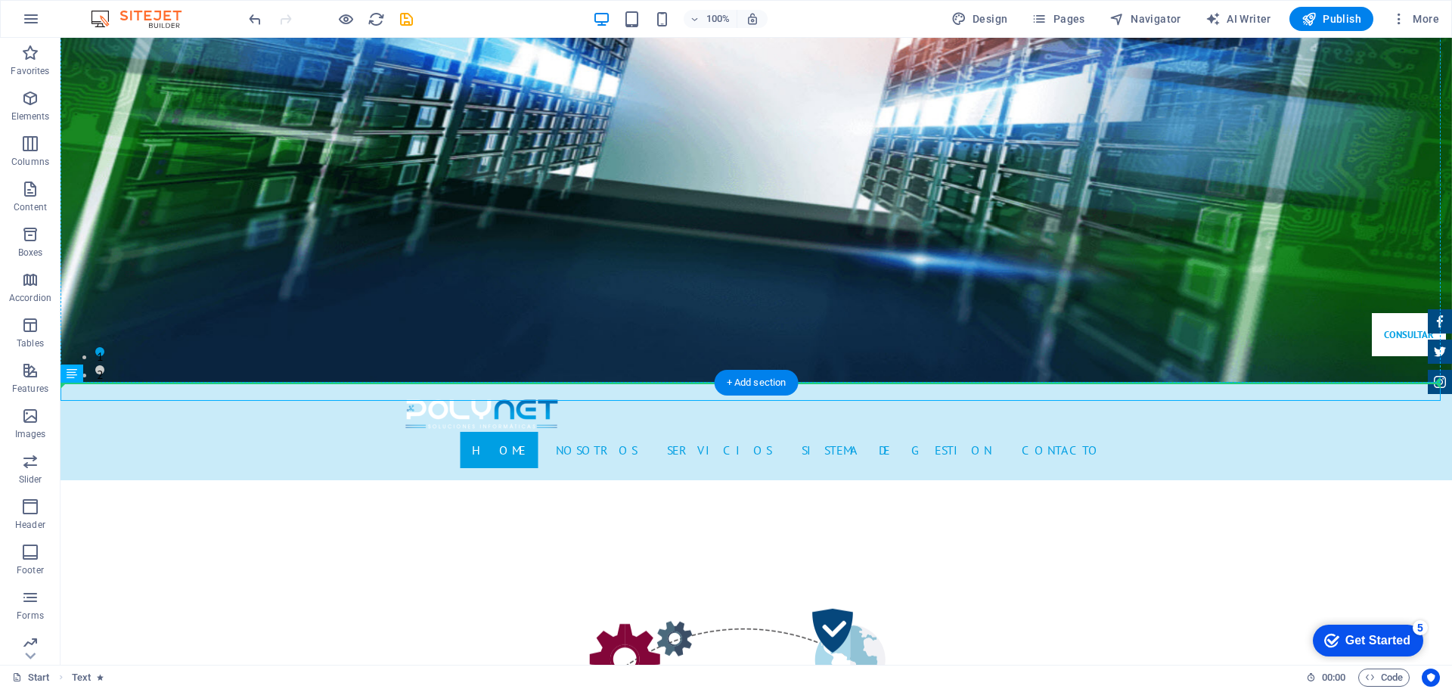
drag, startPoint x: 918, startPoint y: 392, endPoint x: 799, endPoint y: 213, distance: 215.0
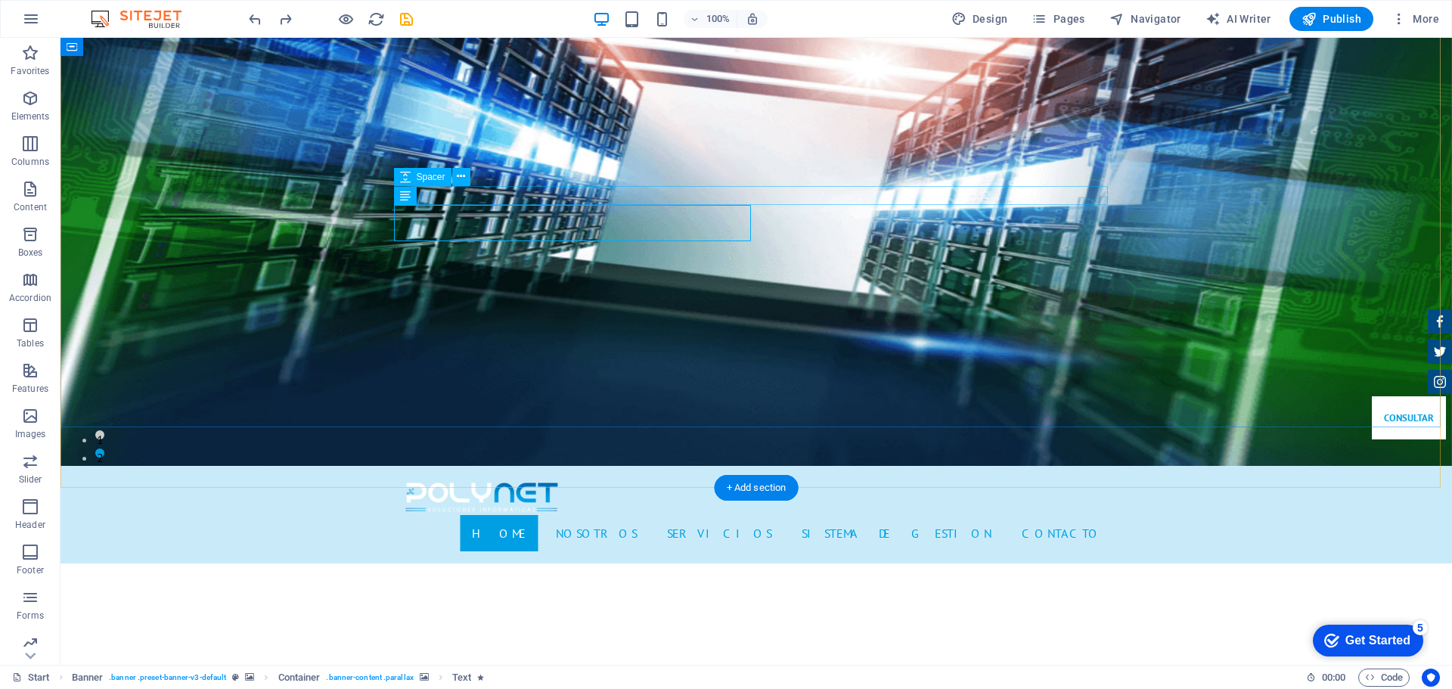
scroll to position [151, 0]
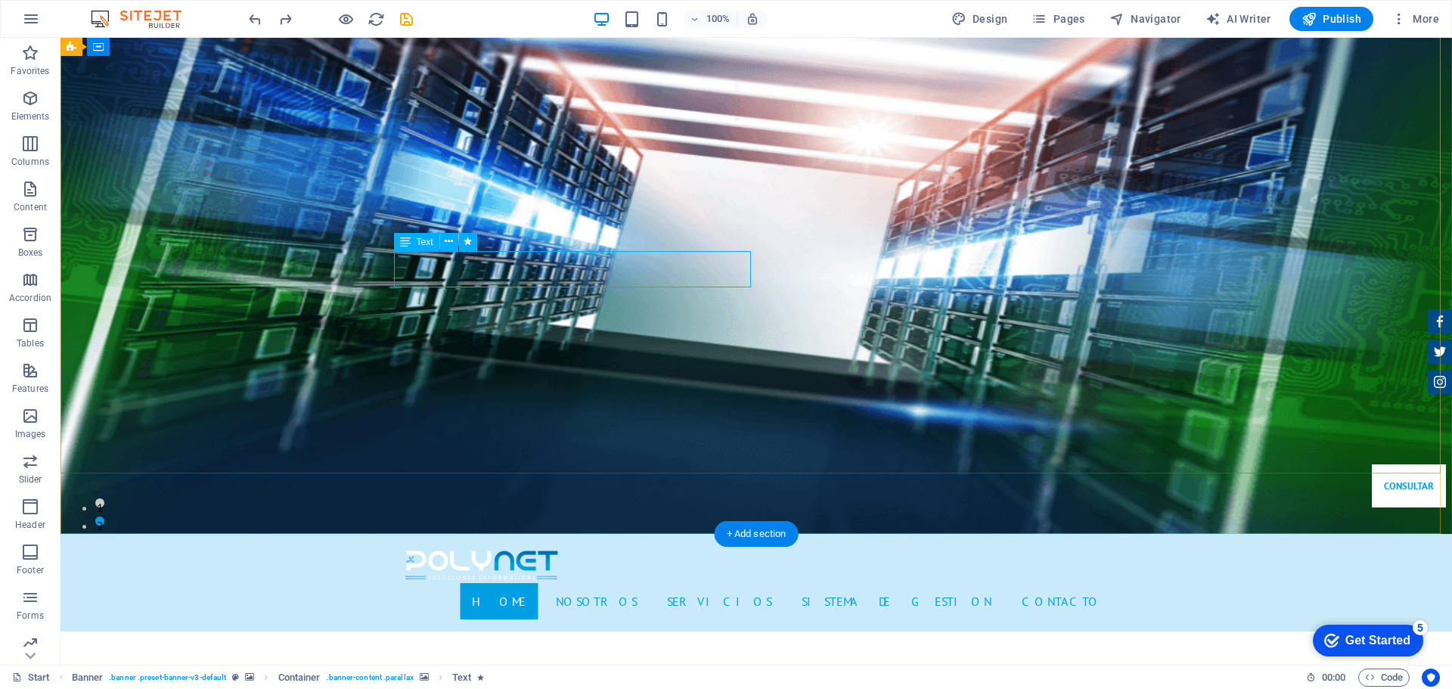
select select "%"
select select "px"
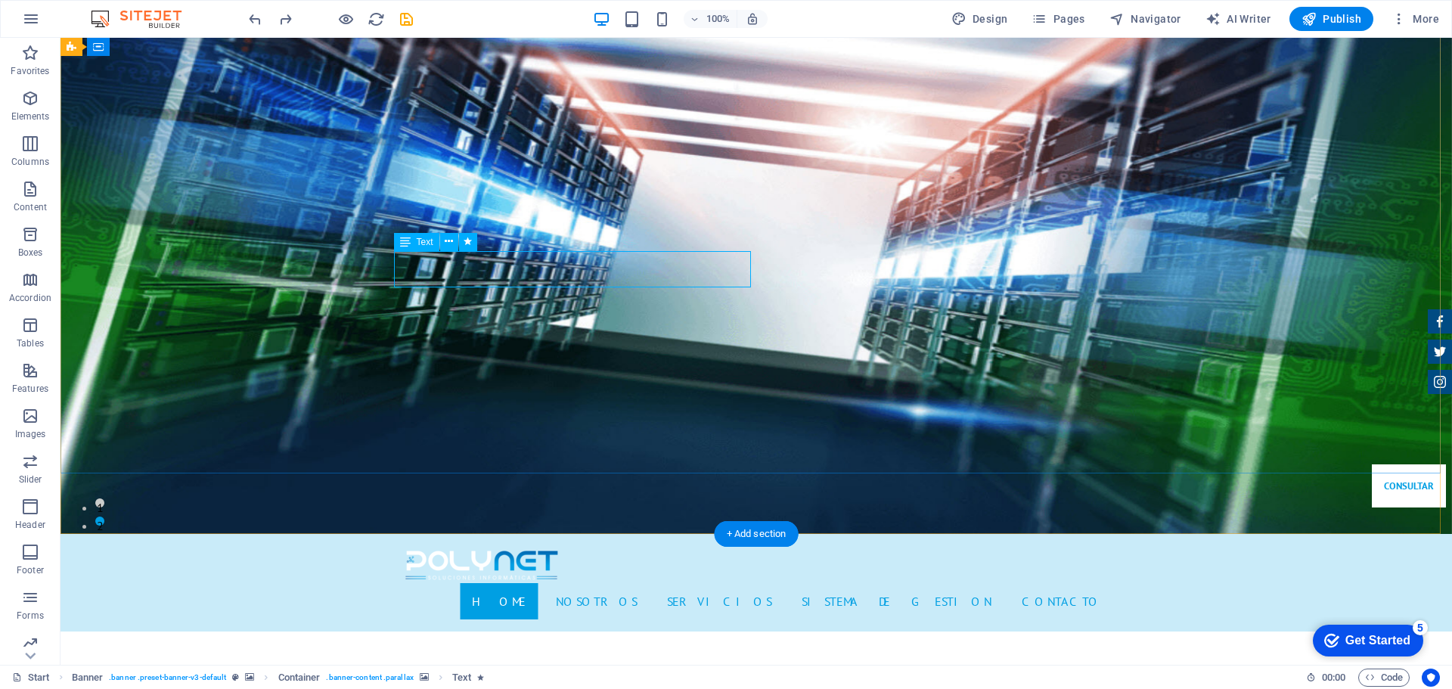
select select "px"
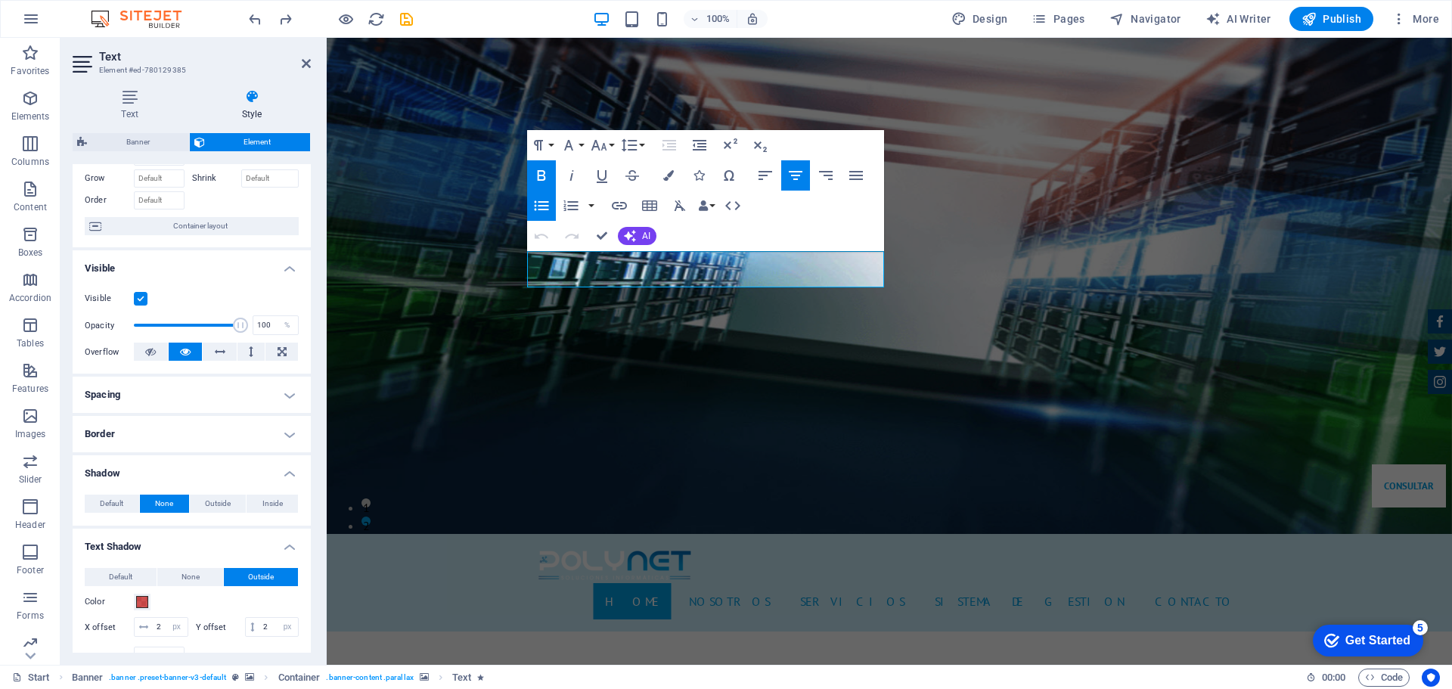
scroll to position [227, 0]
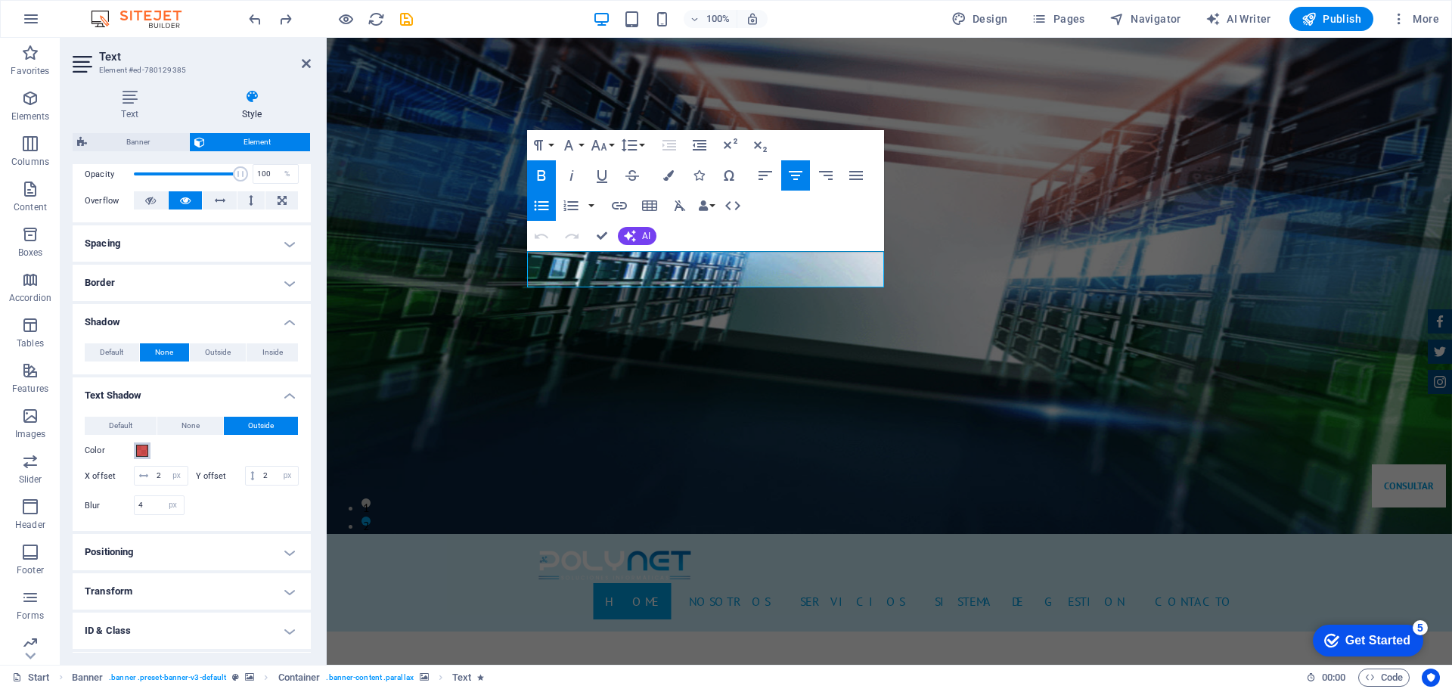
click at [143, 457] on span at bounding box center [142, 451] width 12 height 12
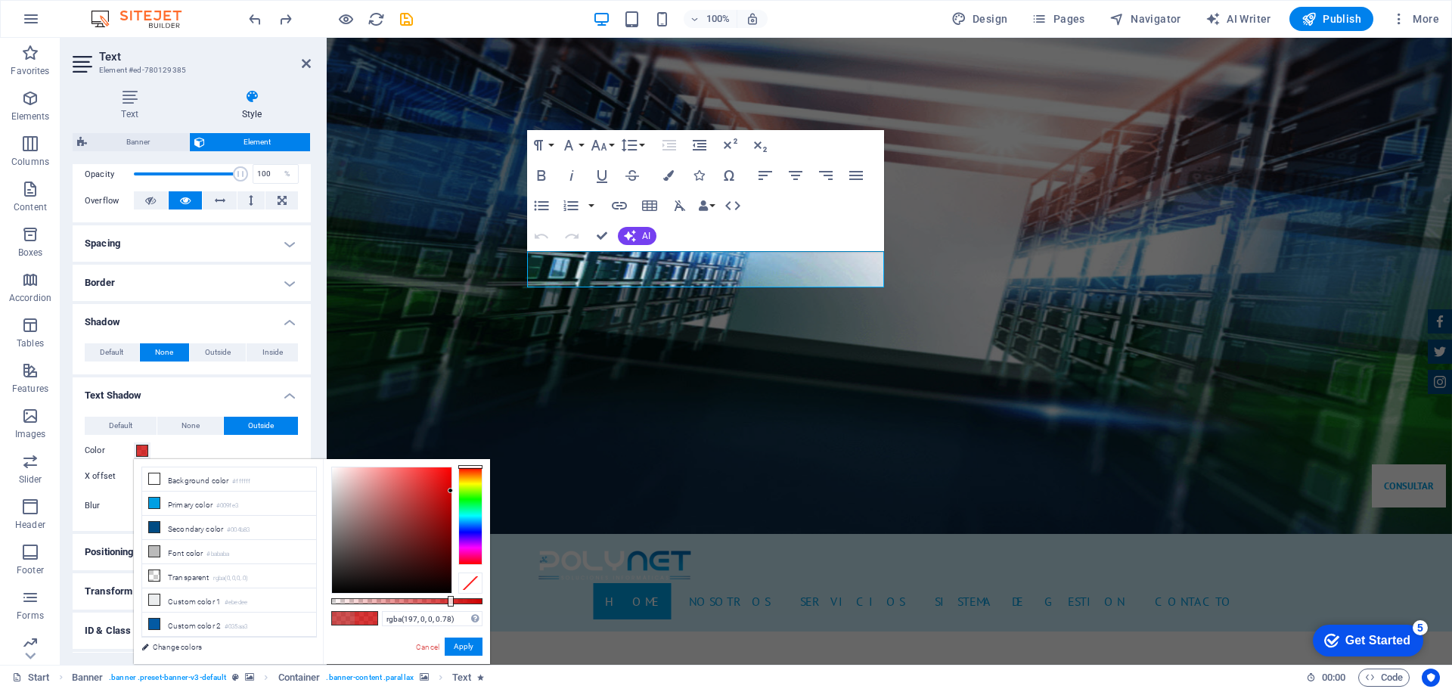
type input "rgba(194, 0, 0, 0.78)"
drag, startPoint x: 443, startPoint y: 551, endPoint x: 451, endPoint y: 497, distance: 55.1
click at [451, 497] on div at bounding box center [391, 530] width 119 height 126
click at [460, 638] on button "Apply" at bounding box center [464, 646] width 38 height 18
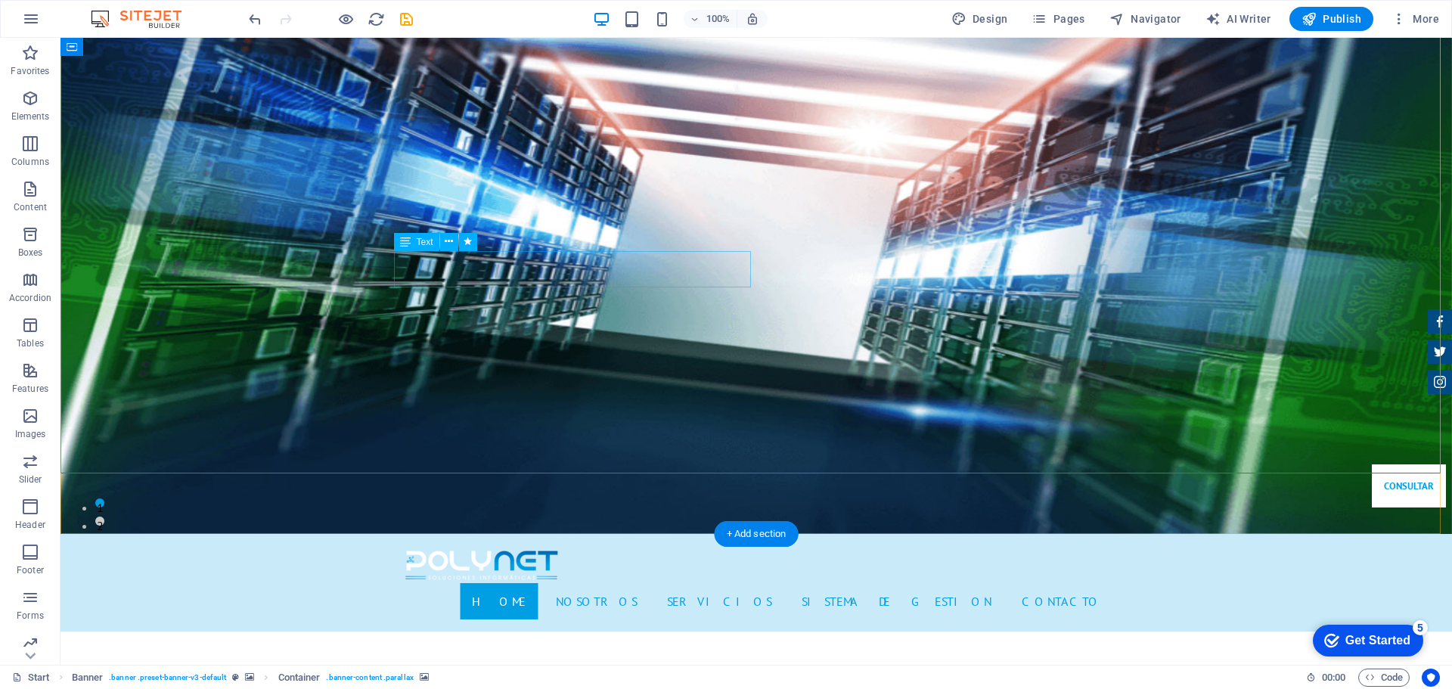
click at [448, 249] on icon at bounding box center [449, 242] width 8 height 16
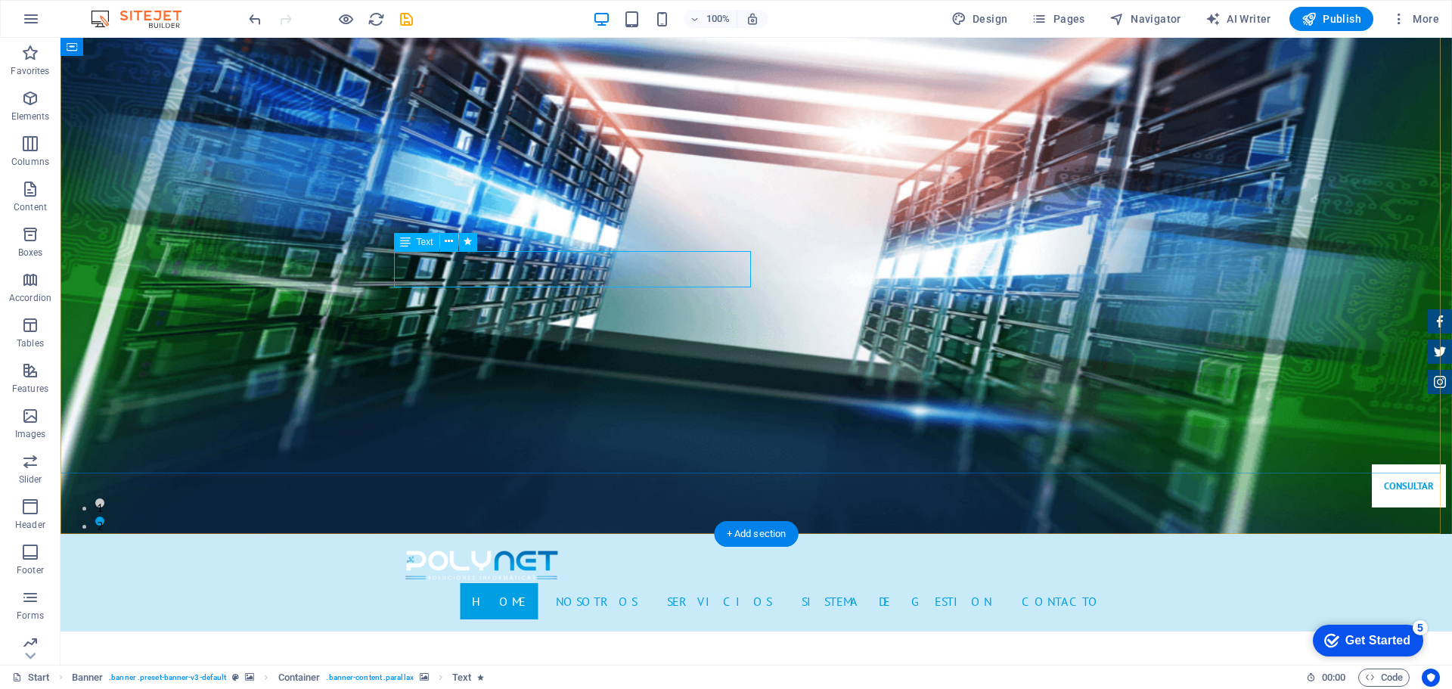
select select "%"
select select "px"
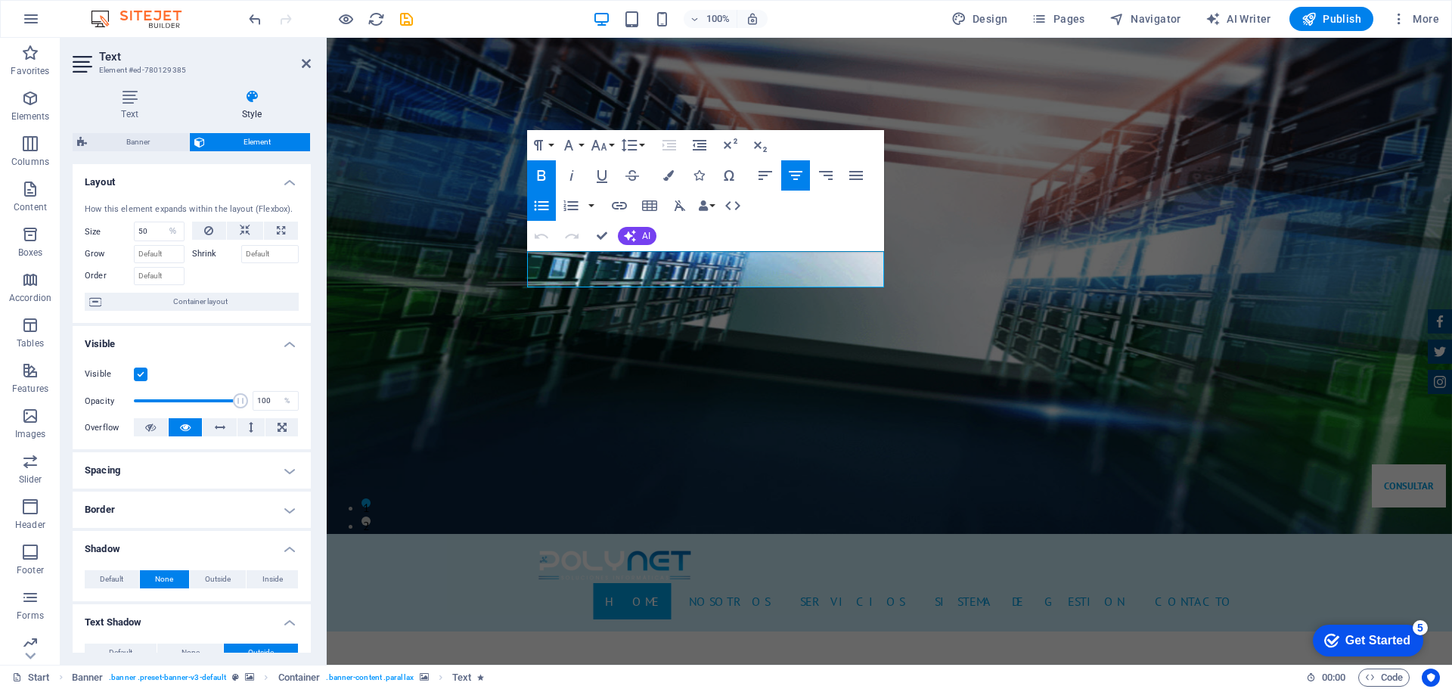
drag, startPoint x: 826, startPoint y: 277, endPoint x: 523, endPoint y: 235, distance: 306.1
click at [615, 150] on button "Font Size" at bounding box center [601, 145] width 29 height 30
click at [620, 274] on link "12" at bounding box center [614, 265] width 54 height 23
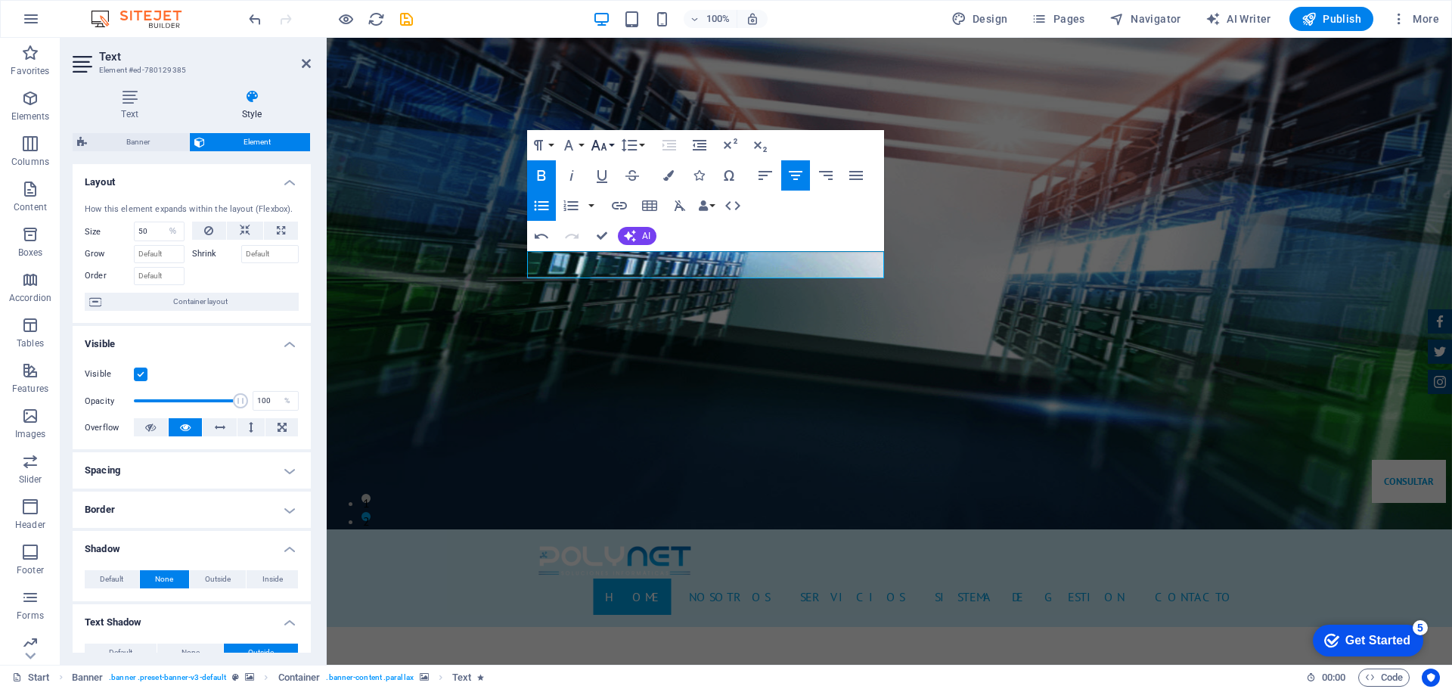
click at [615, 146] on button "Font Size" at bounding box center [601, 145] width 29 height 30
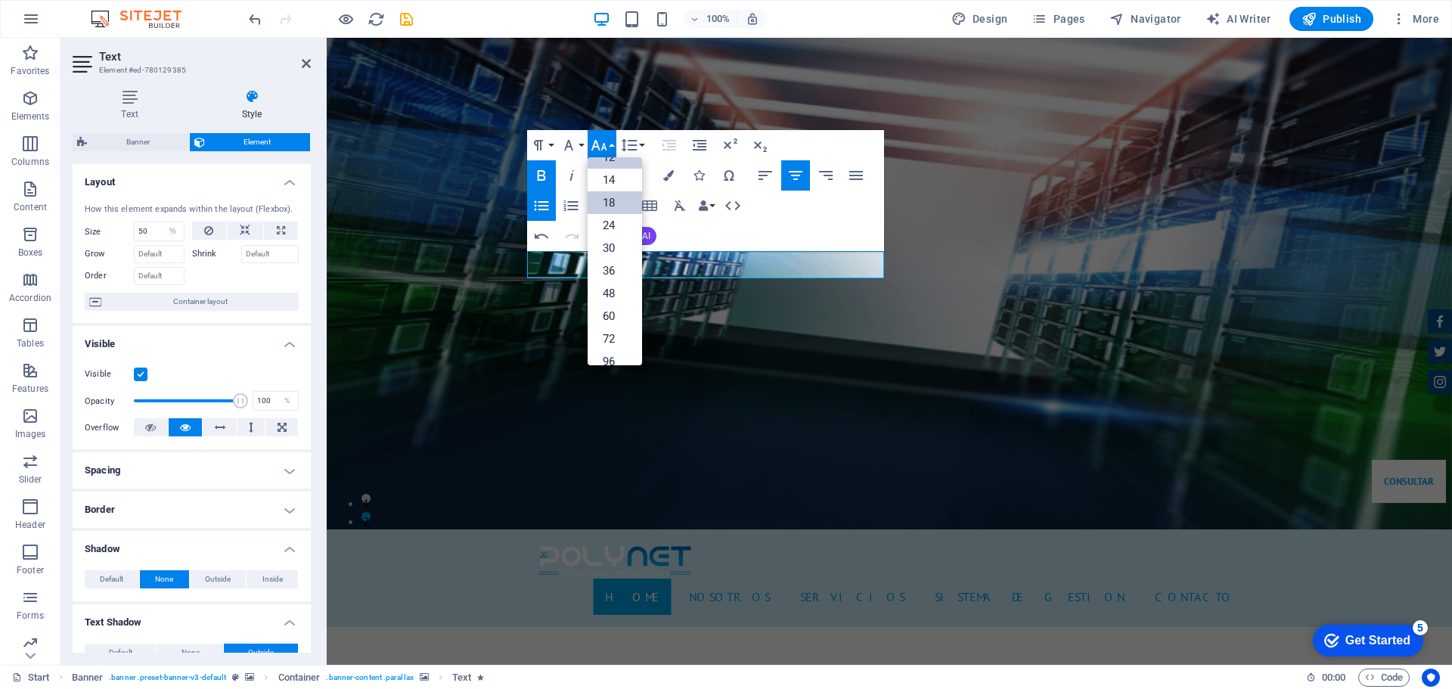
click at [616, 204] on link "18" at bounding box center [614, 202] width 54 height 23
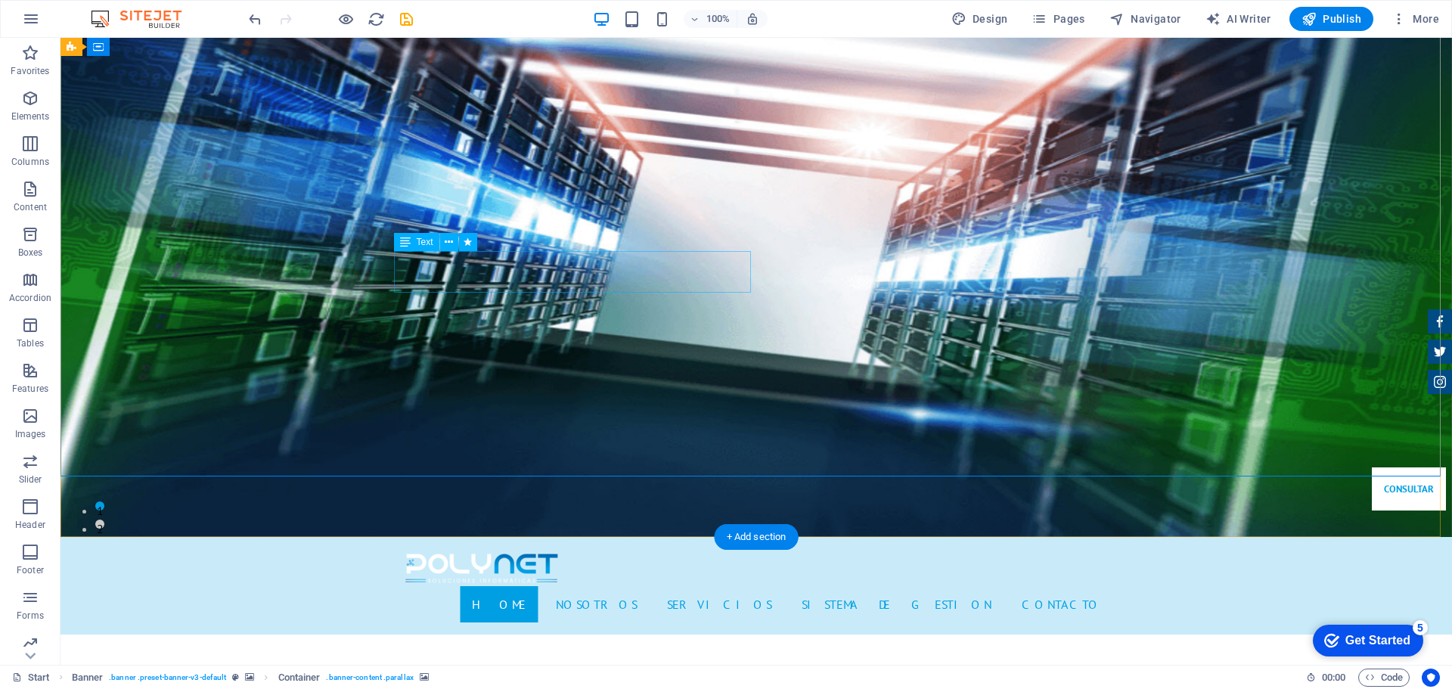
select select "%"
select select "px"
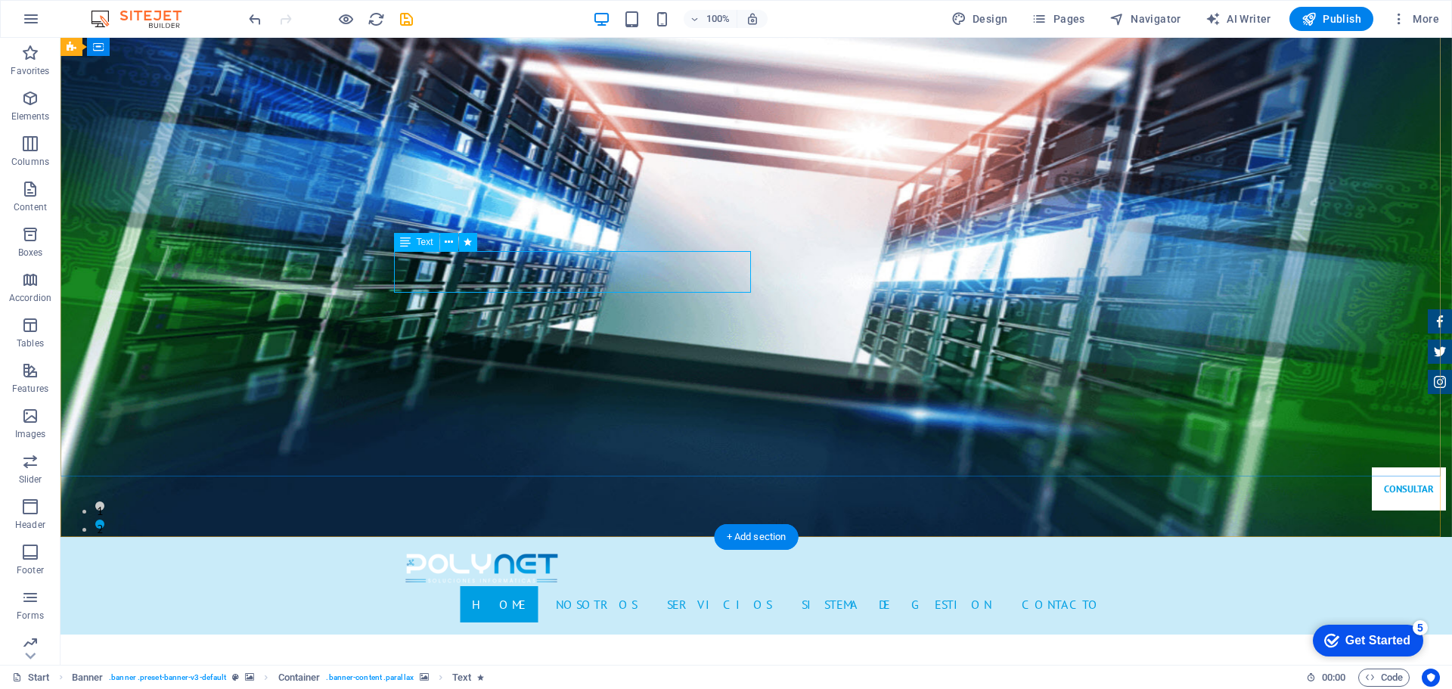
select select "px"
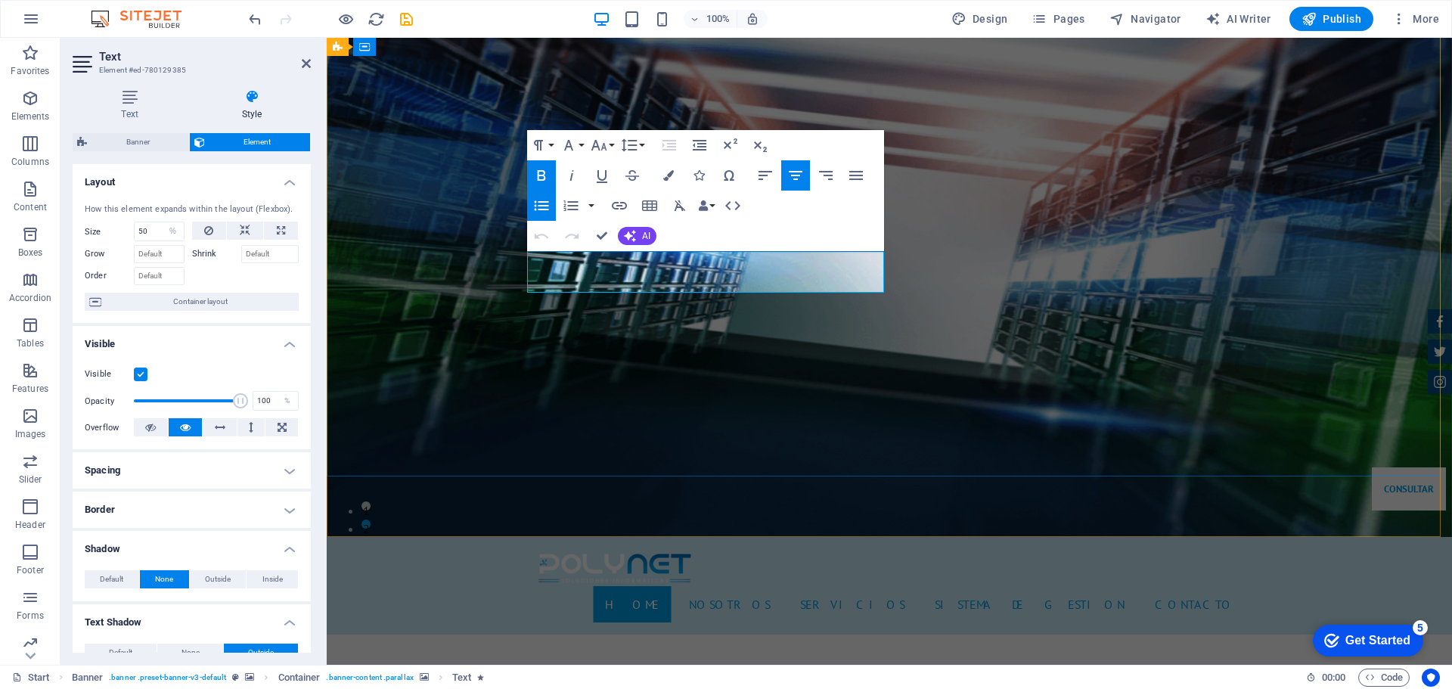
drag, startPoint x: 856, startPoint y: 266, endPoint x: 590, endPoint y: 266, distance: 266.2
click at [615, 148] on button "Font Size" at bounding box center [601, 145] width 29 height 30
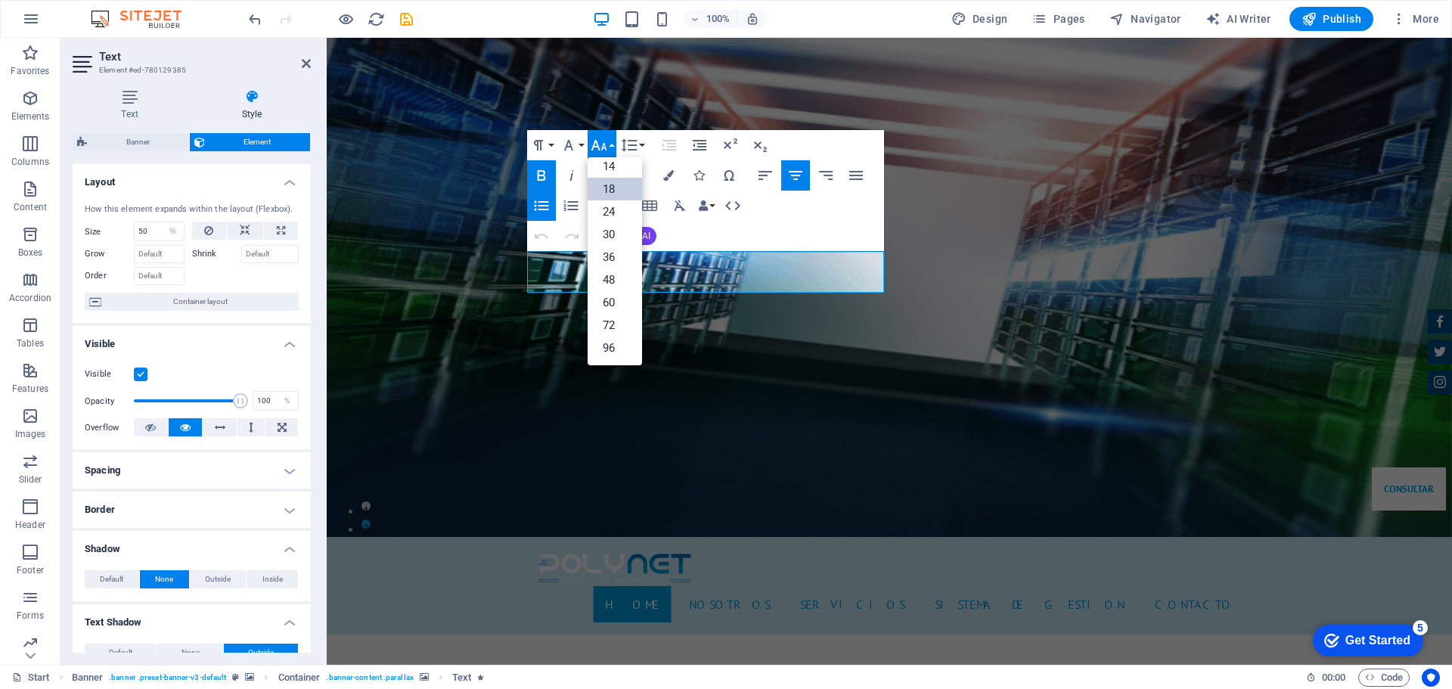
scroll to position [122, 0]
click at [622, 209] on link "24" at bounding box center [614, 211] width 54 height 23
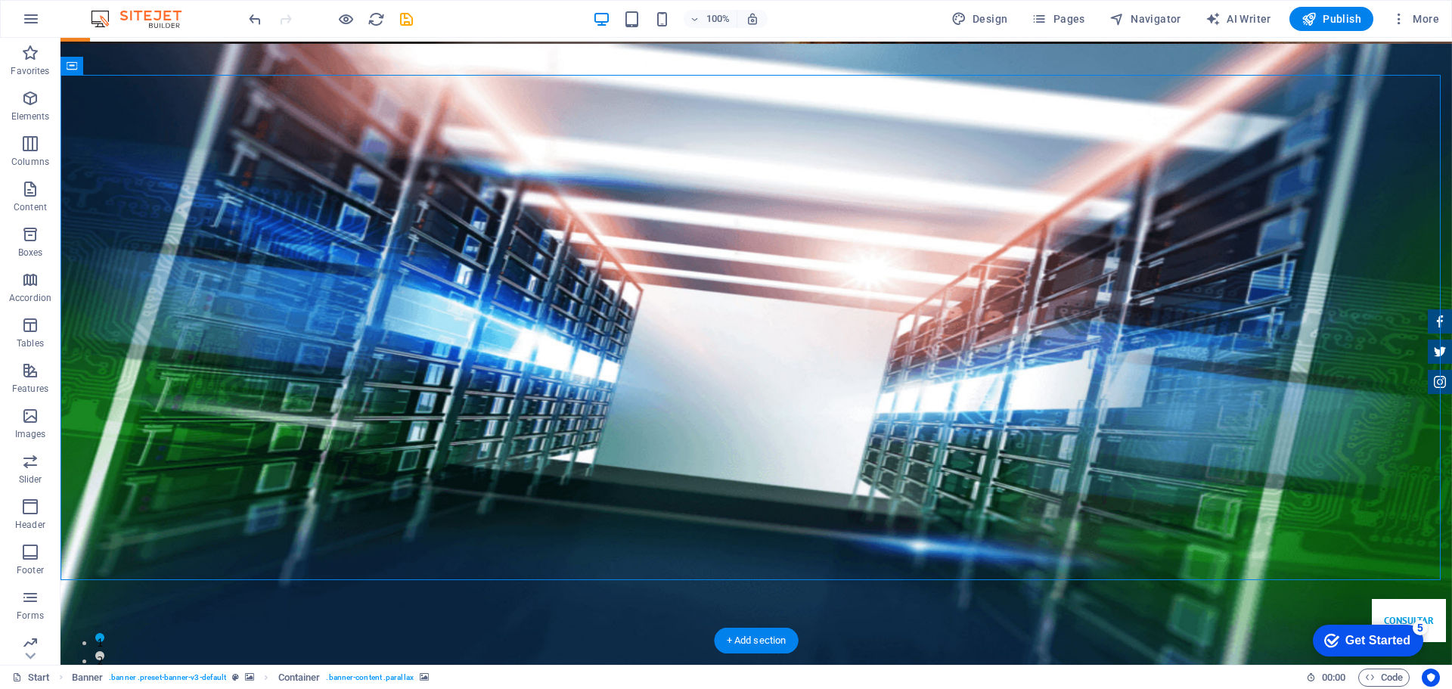
scroll to position [0, 0]
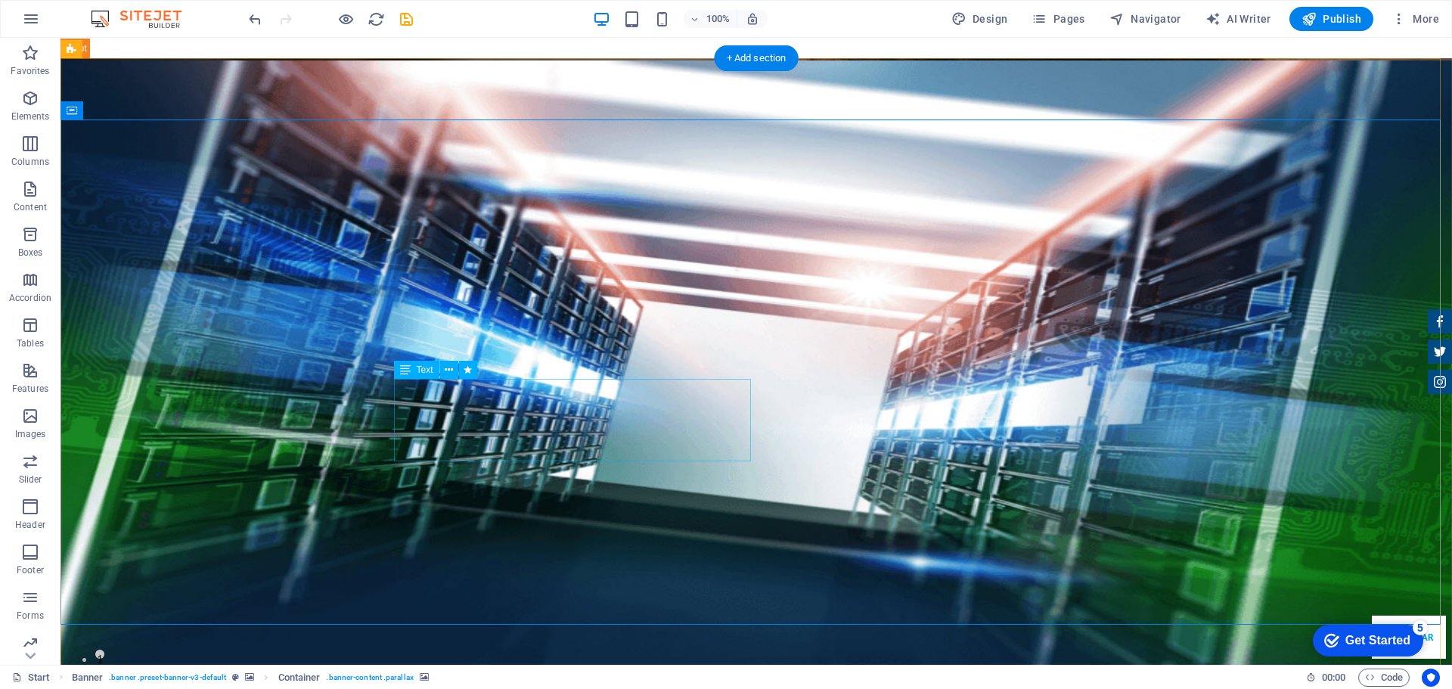
click at [404, 374] on icon at bounding box center [405, 370] width 11 height 18
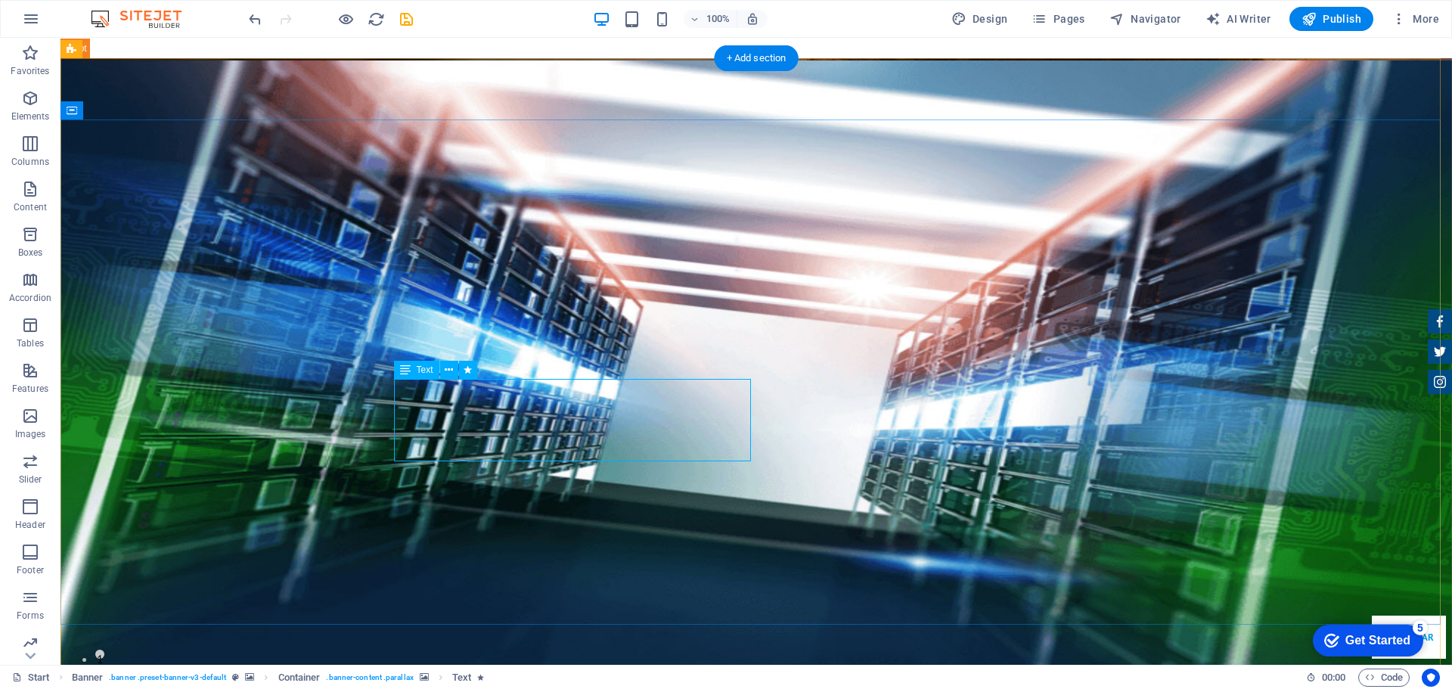
select select "%"
select select "px"
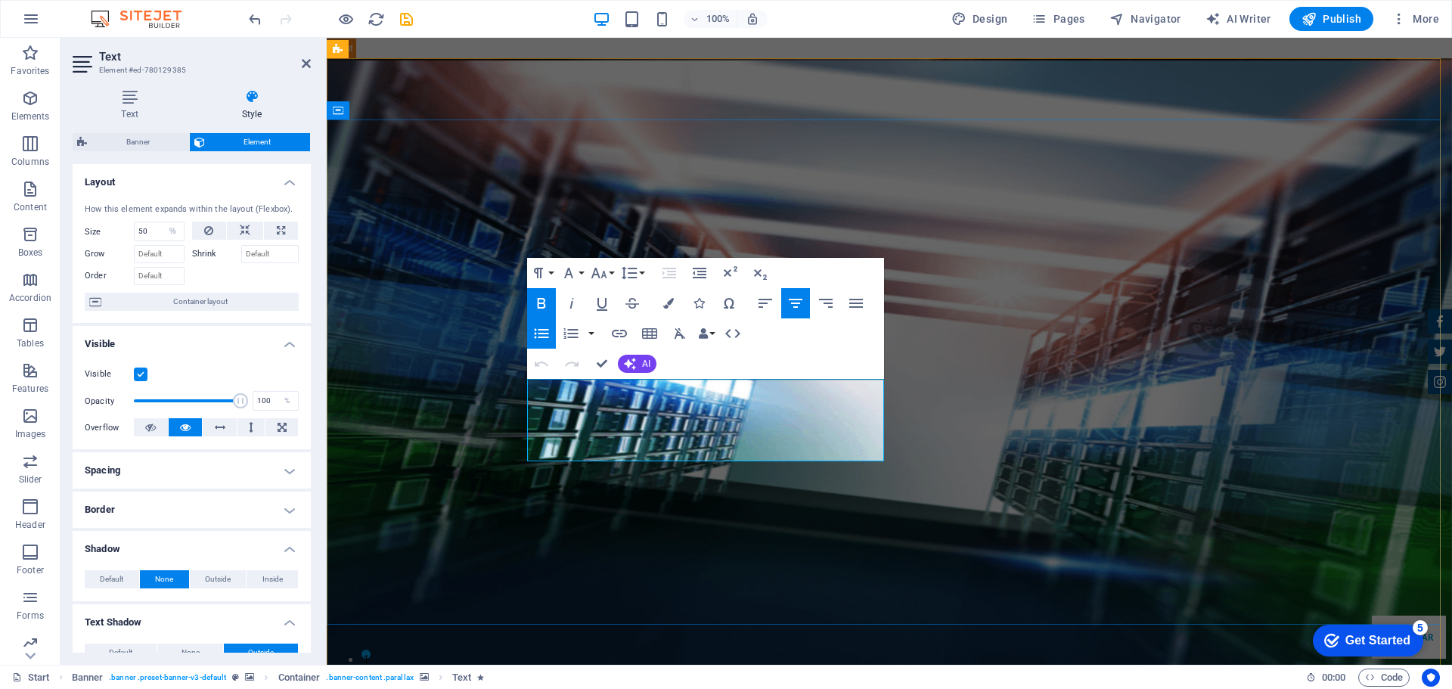
drag, startPoint x: 782, startPoint y: 445, endPoint x: 548, endPoint y: 398, distance: 238.3
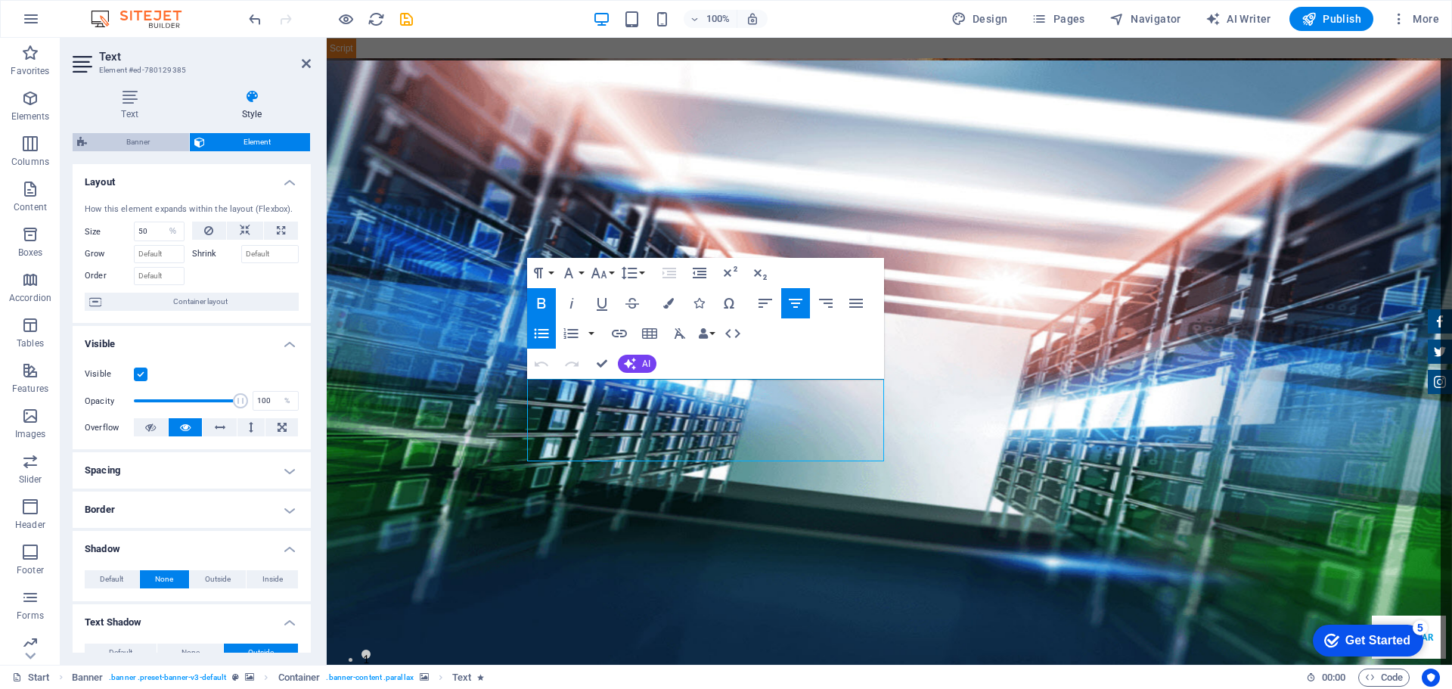
click at [147, 147] on span "Banner" at bounding box center [137, 142] width 93 height 18
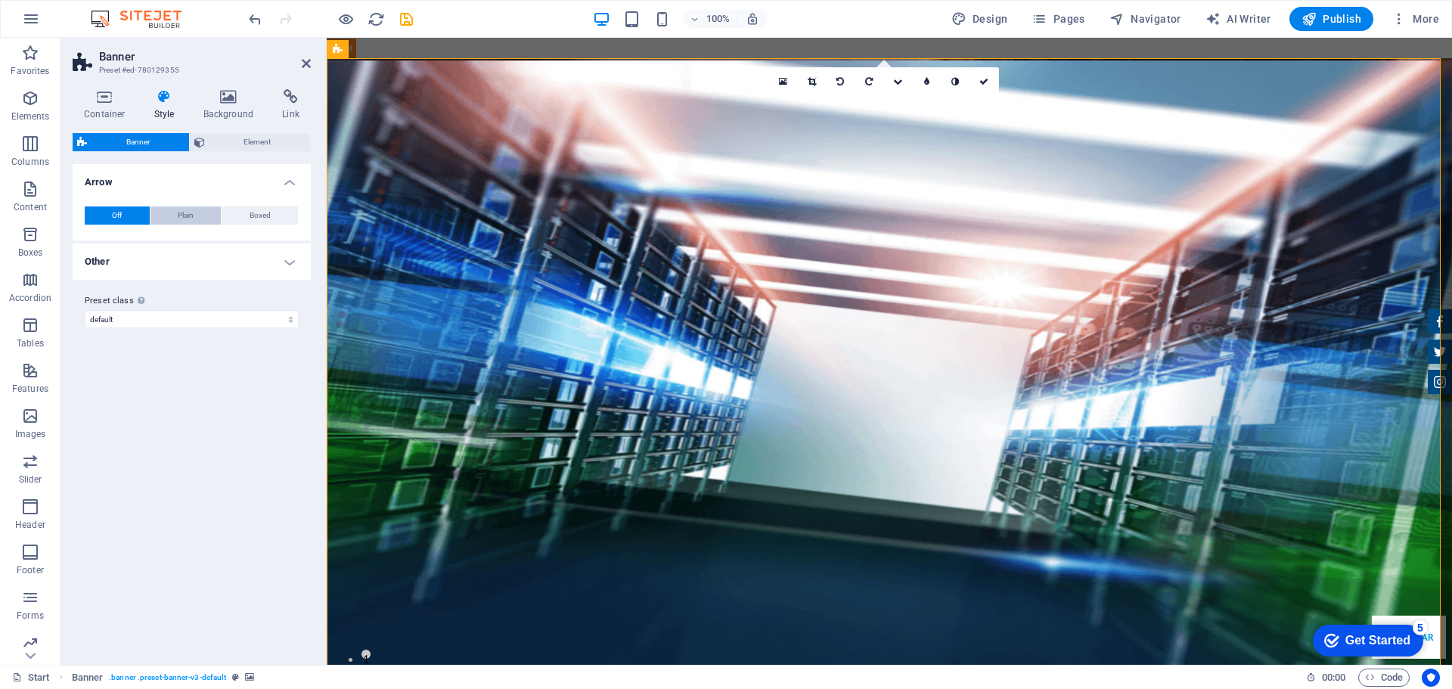
click at [181, 215] on span "Plain" at bounding box center [186, 215] width 16 height 18
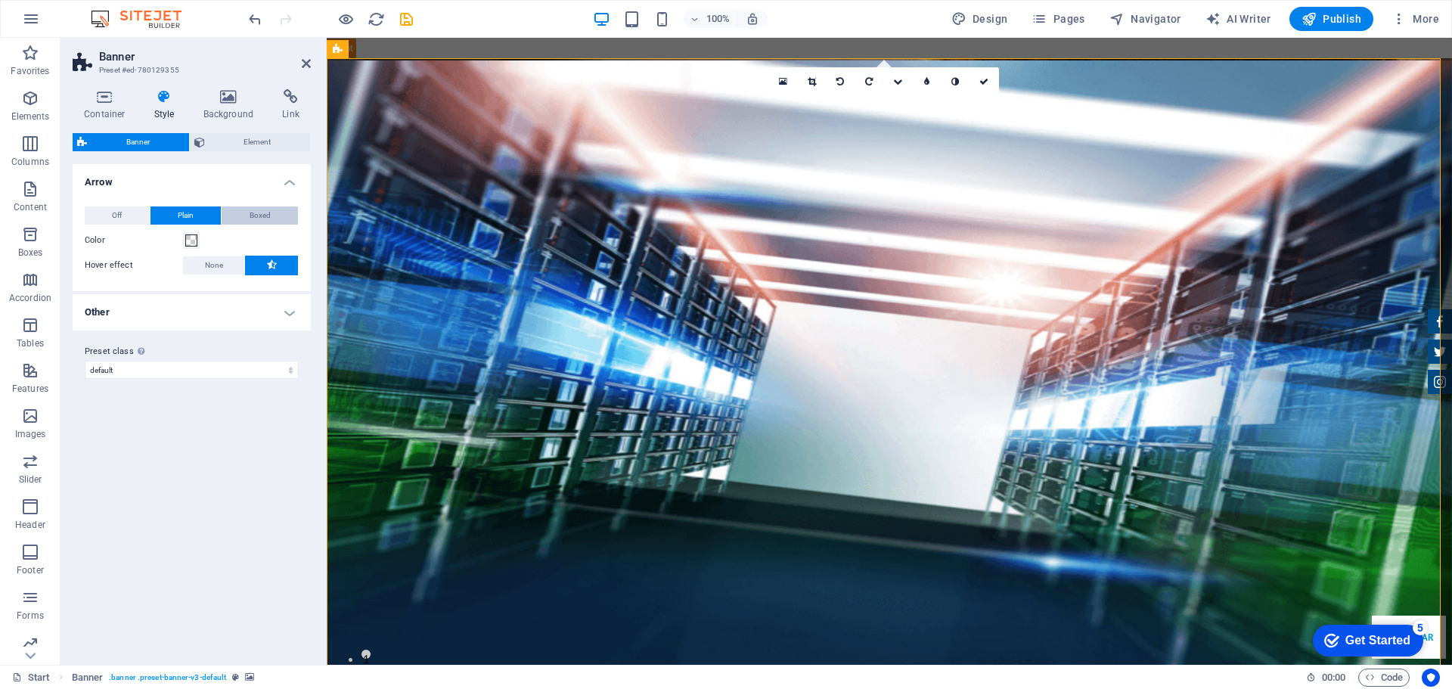
click at [253, 214] on span "Boxed" at bounding box center [260, 215] width 21 height 18
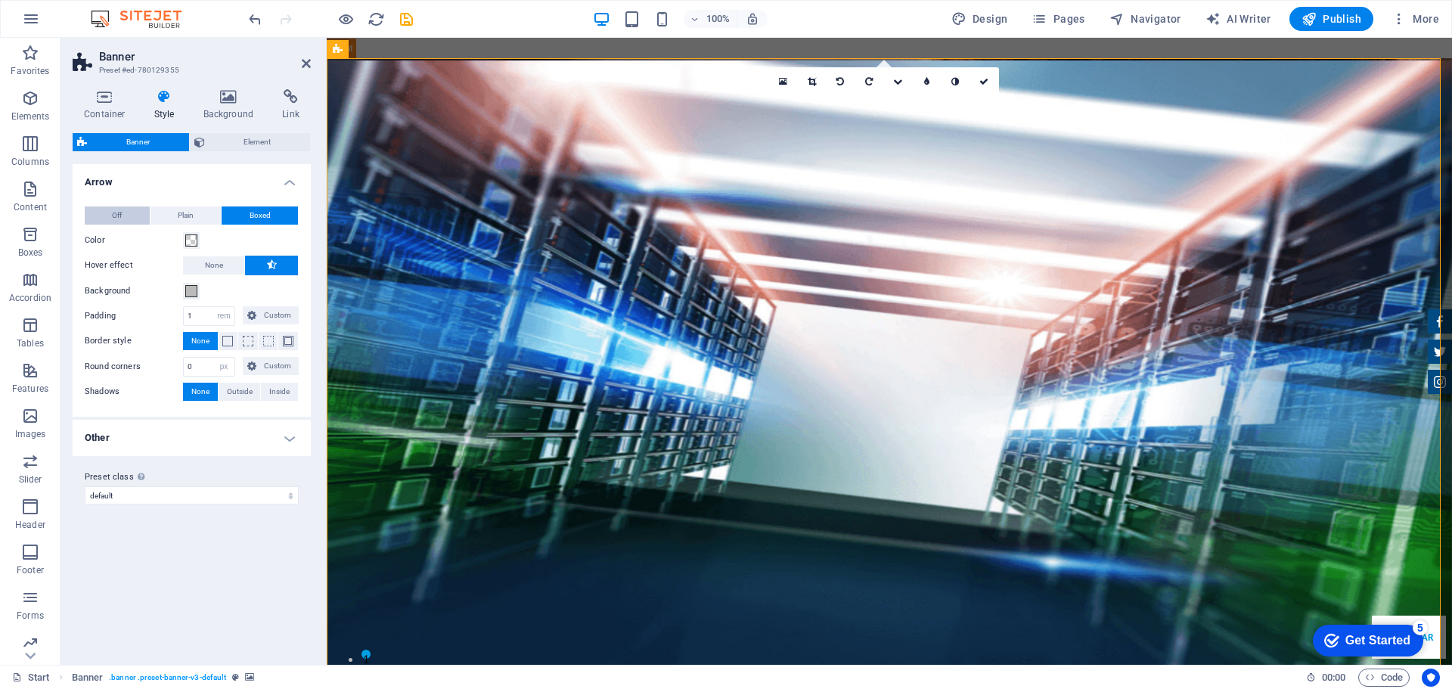
click at [121, 209] on button "Off" at bounding box center [117, 215] width 65 height 18
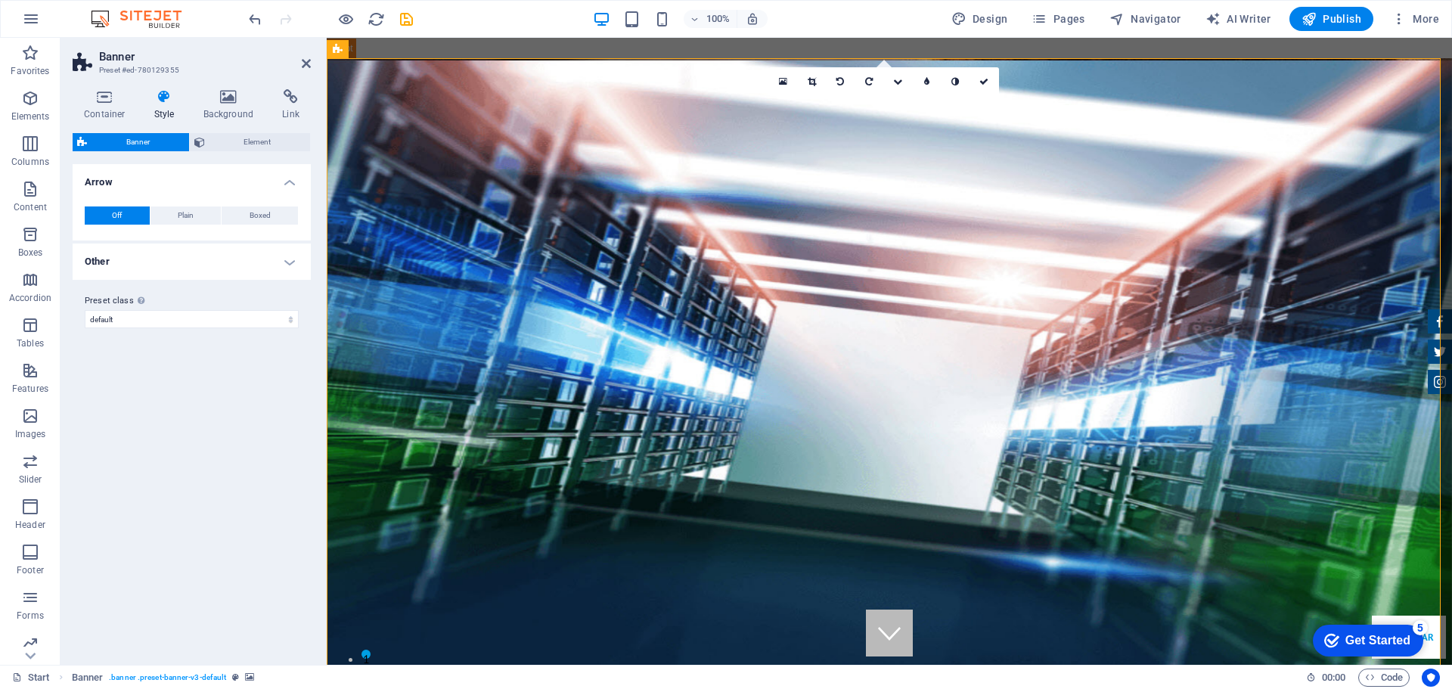
click at [128, 253] on h4 "Other" at bounding box center [192, 261] width 238 height 36
click at [188, 321] on select "Off Zoom: in & out Slide: left to right Slide: up to down" at bounding box center [221, 320] width 155 height 18
select select "zoominout"
click at [144, 311] on select "Off Zoom: in & out Slide: left to right Slide: up to down" at bounding box center [221, 320] width 155 height 18
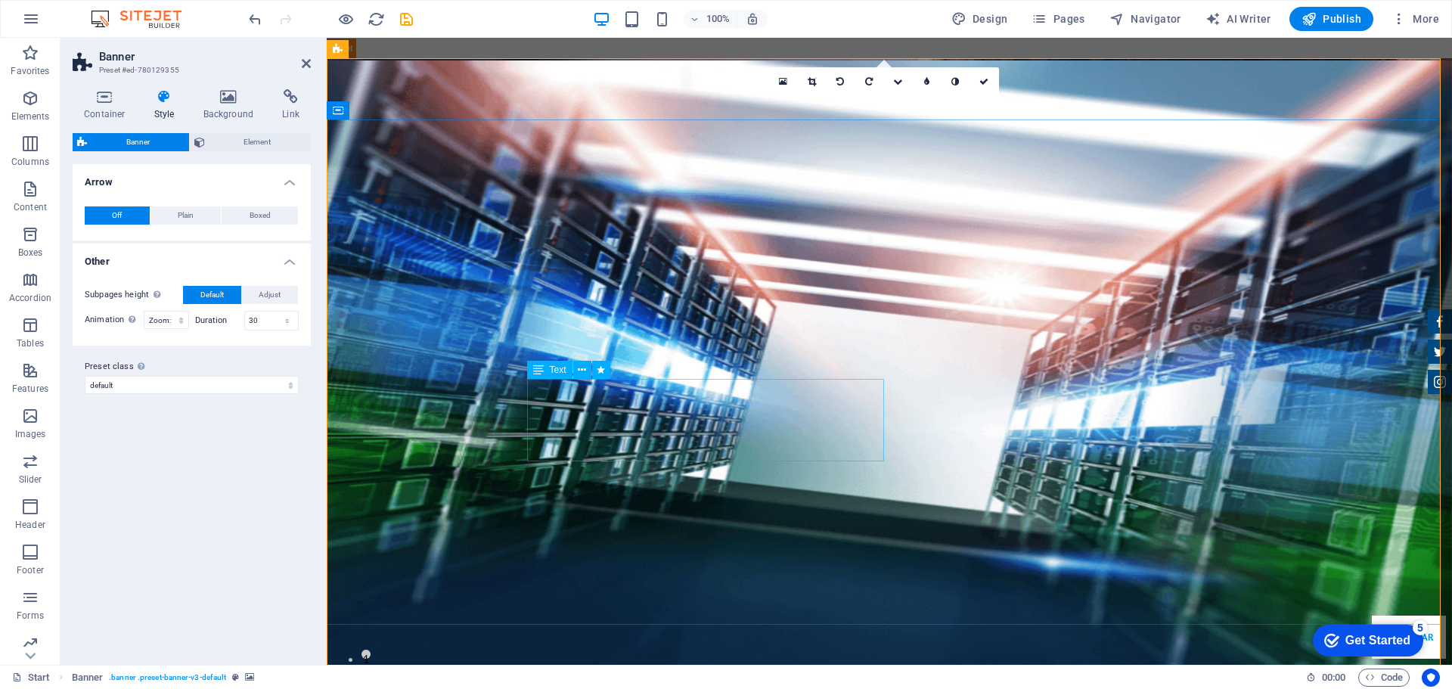
select select "%"
select select "px"
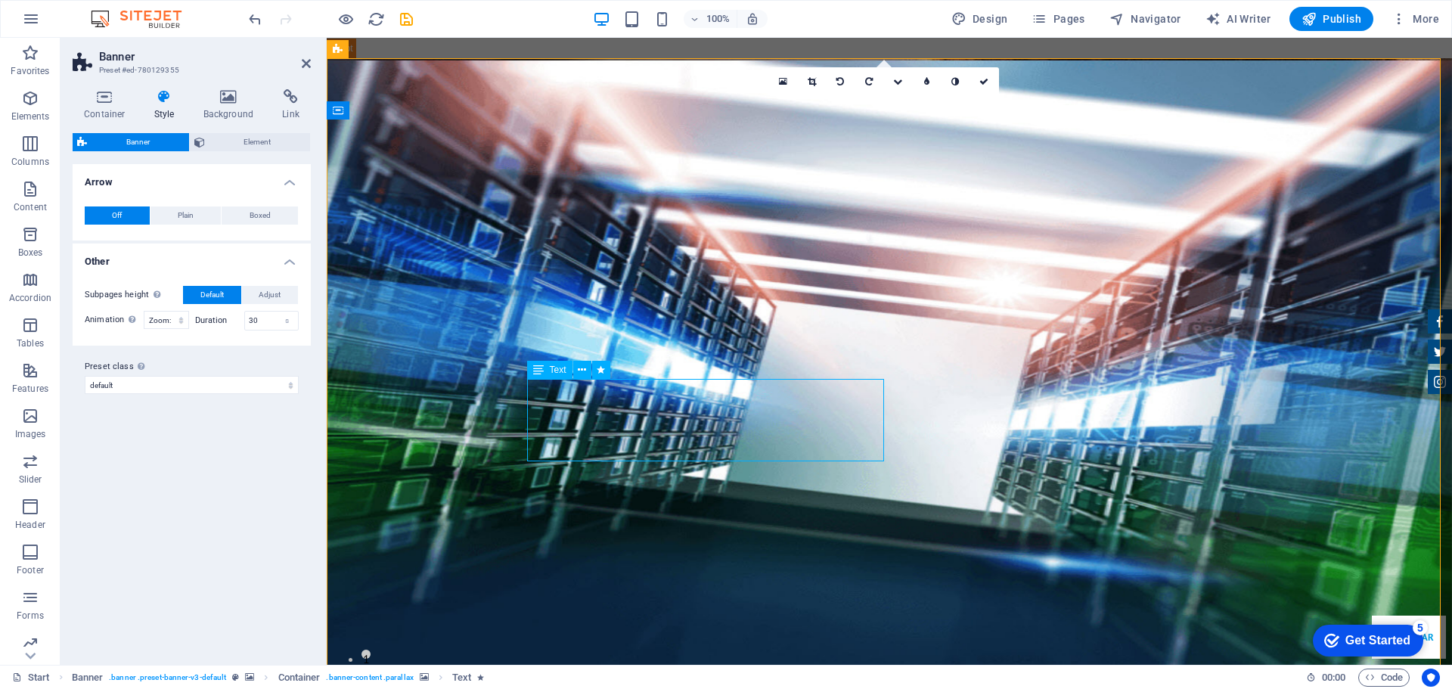
select select "px"
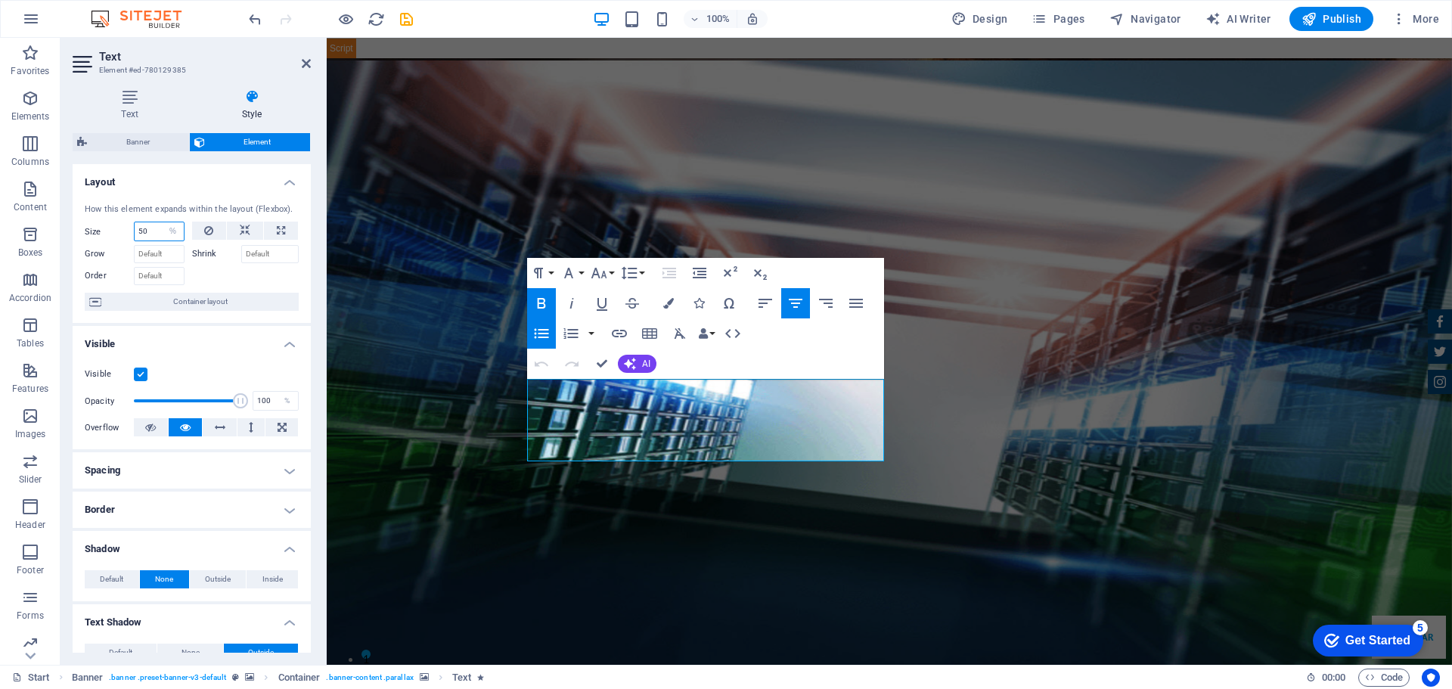
click at [156, 233] on input "50" at bounding box center [159, 231] width 49 height 18
type input "5"
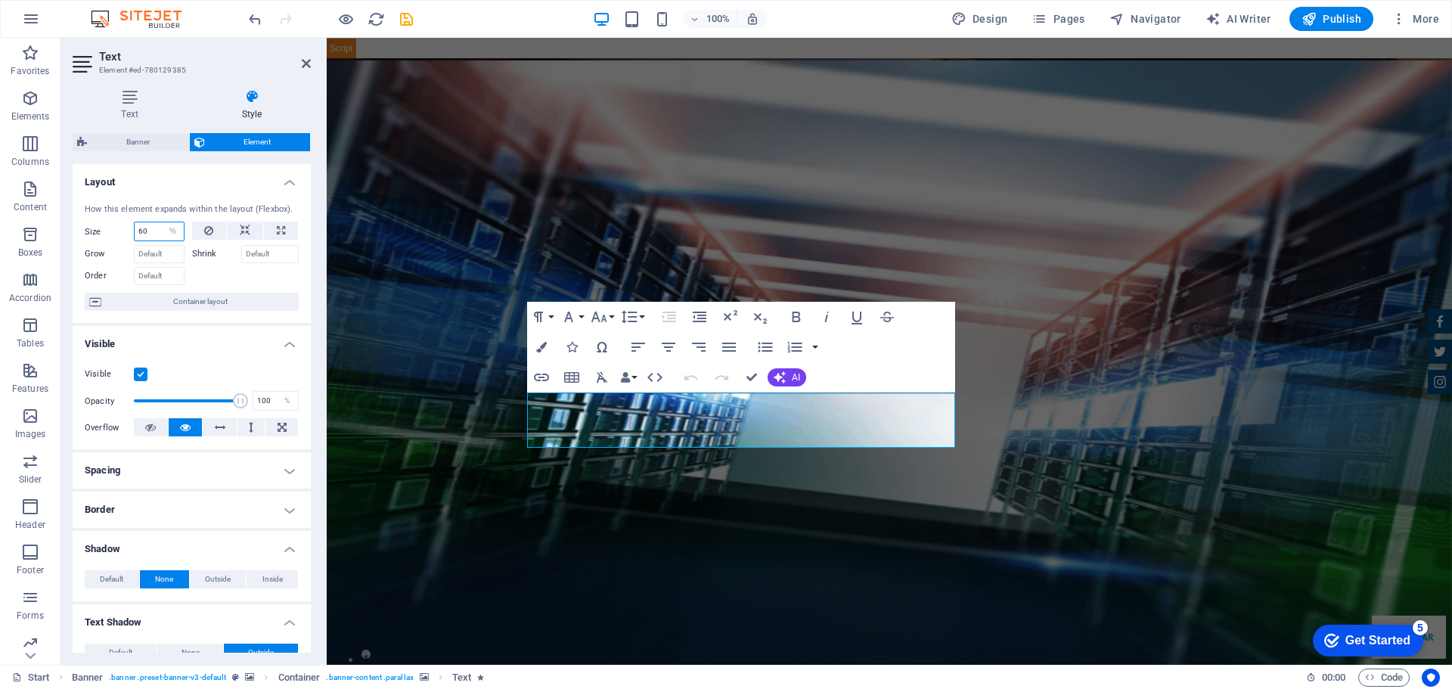
type input "6"
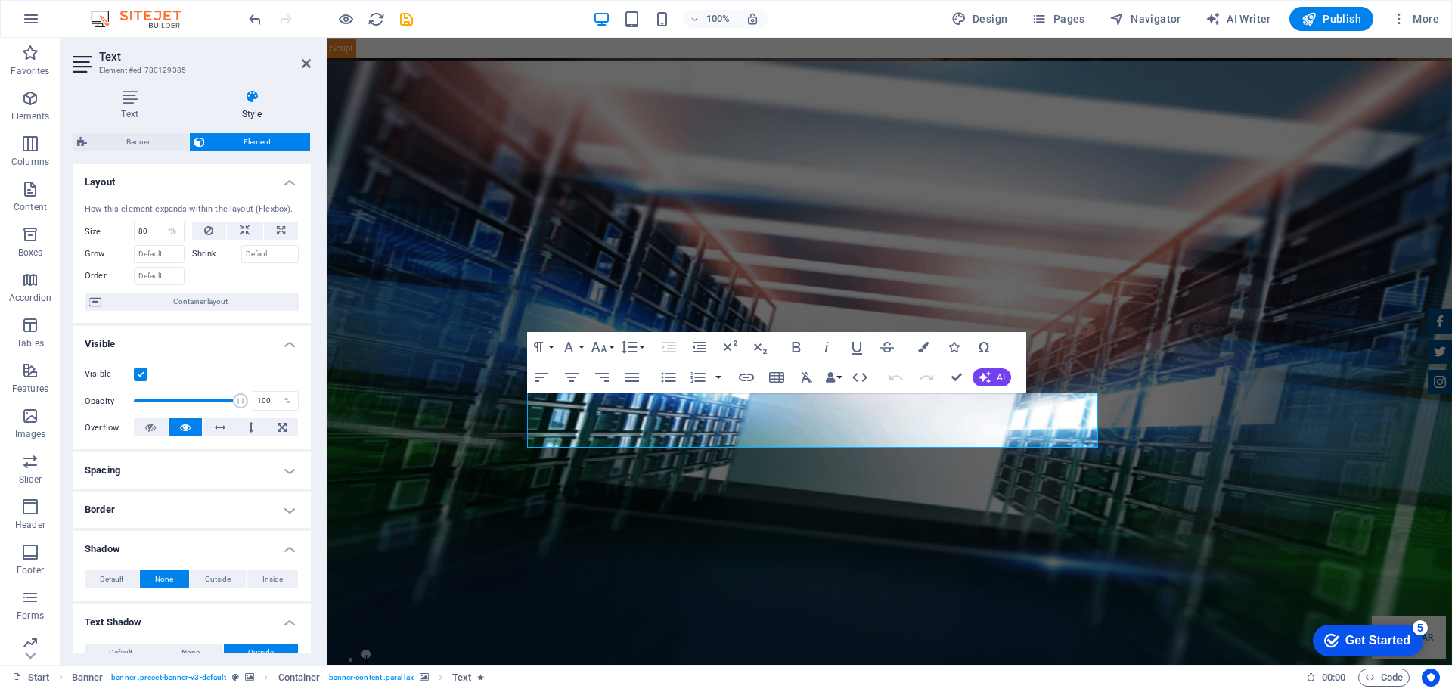
click at [235, 277] on div at bounding box center [245, 274] width 107 height 22
drag, startPoint x: 153, startPoint y: 238, endPoint x: 111, endPoint y: 236, distance: 41.6
click at [111, 236] on div "Size 80 Default auto px % 1/1 1/2 1/3 1/4 1/5 1/6 1/7 1/8 1/9 1/10" at bounding box center [135, 232] width 100 height 20
type input "90"
click at [271, 285] on div at bounding box center [245, 274] width 107 height 22
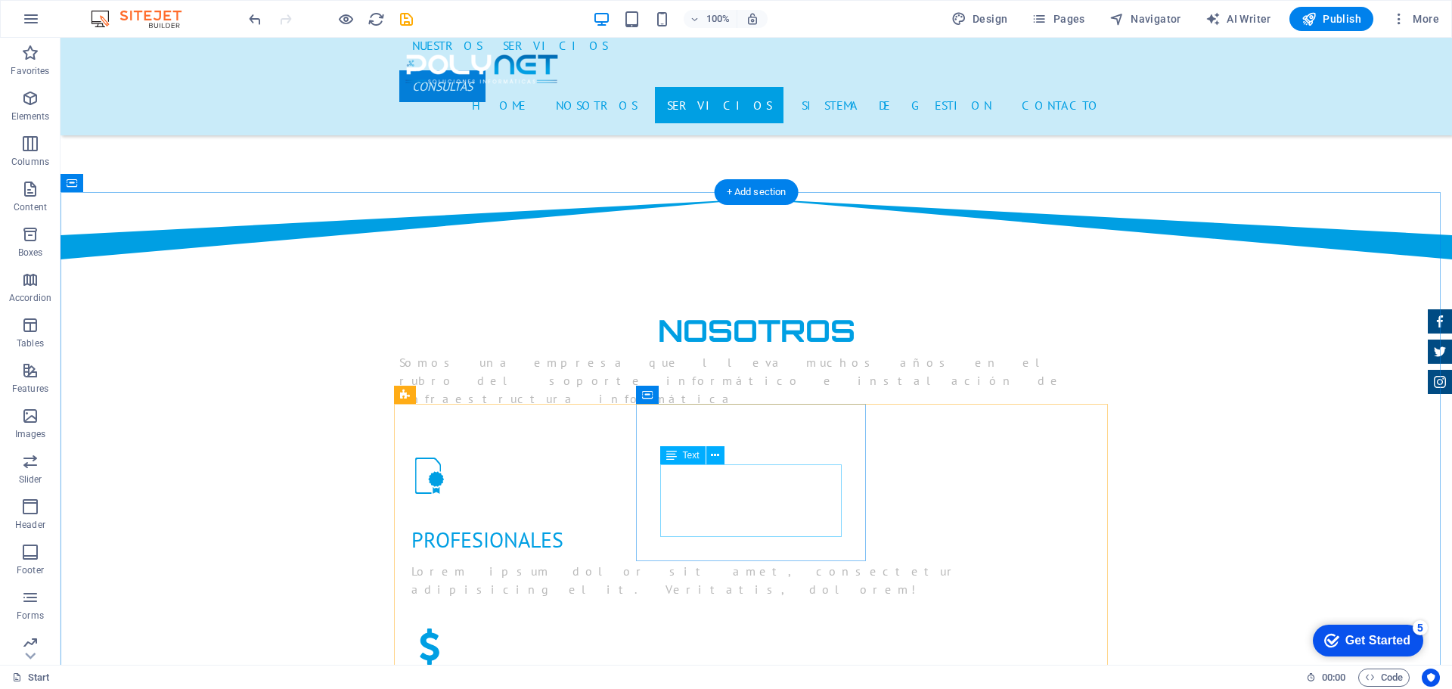
scroll to position [1588, 0]
